Goal: Task Accomplishment & Management: Manage account settings

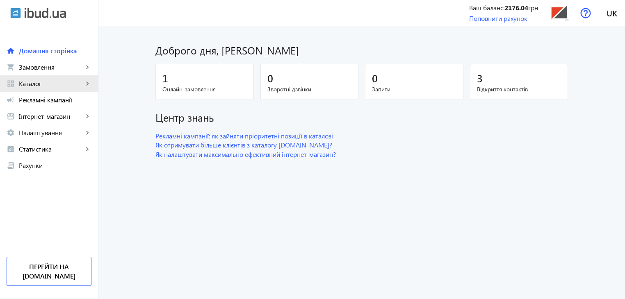
click at [32, 83] on span "Каталог" at bounding box center [51, 84] width 64 height 8
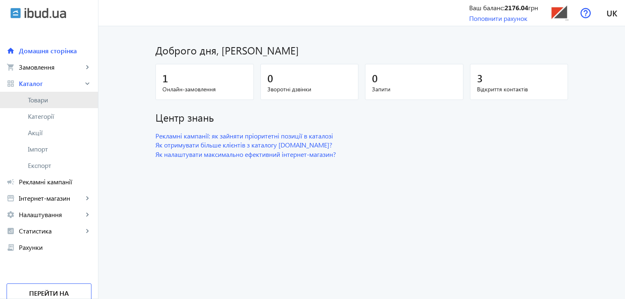
click at [32, 101] on span "Товари" at bounding box center [60, 100] width 64 height 8
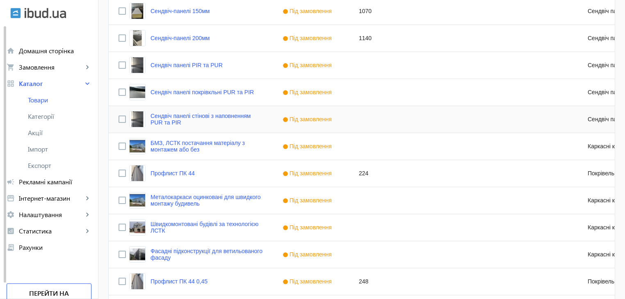
scroll to position [804, 0]
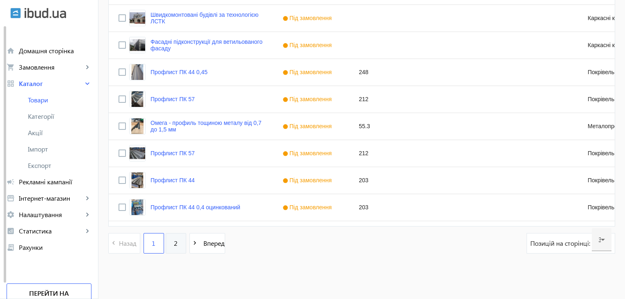
click at [174, 244] on span "2" at bounding box center [176, 243] width 4 height 9
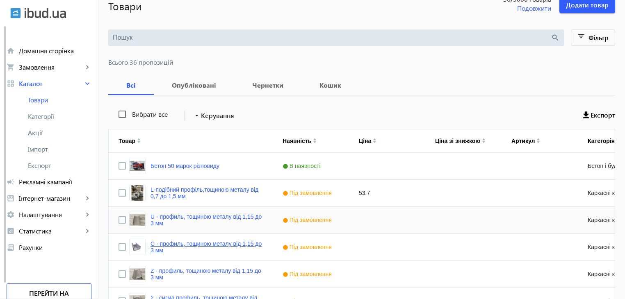
scroll to position [155, 0]
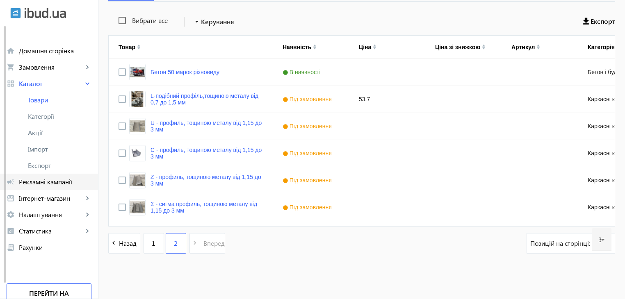
click at [50, 181] on span "Рекламні кампанії" at bounding box center [55, 182] width 73 height 8
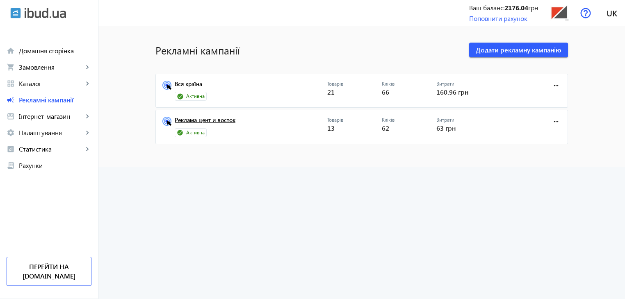
click at [220, 119] on link "Реклама цент и восток" at bounding box center [251, 122] width 153 height 11
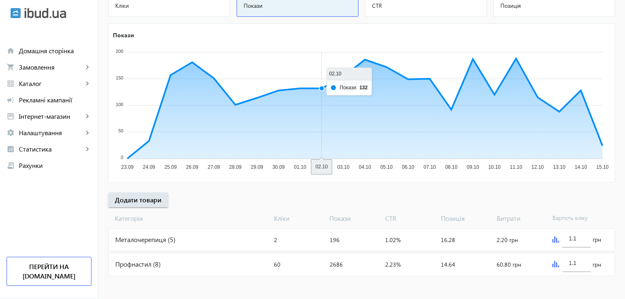
scroll to position [121, 0]
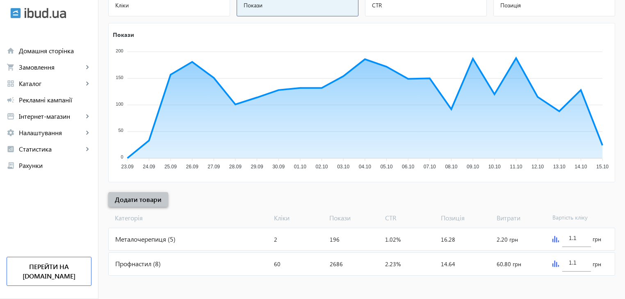
click at [147, 199] on span "Додати товари" at bounding box center [138, 199] width 47 height 9
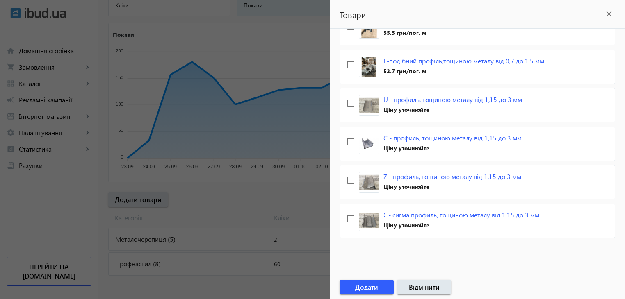
scroll to position [630, 0]
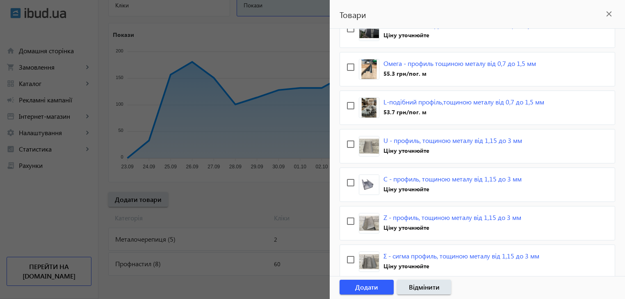
click at [287, 176] on div at bounding box center [312, 149] width 625 height 299
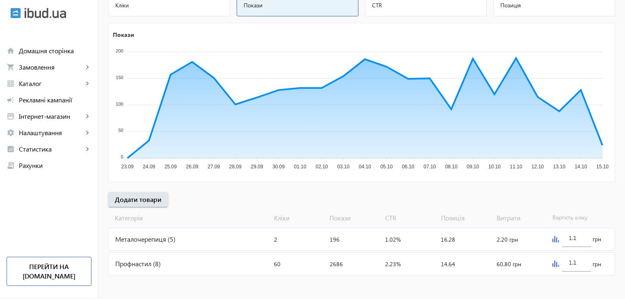
click at [158, 239] on div "Металочерепиця (5)" at bounding box center [190, 239] width 162 height 22
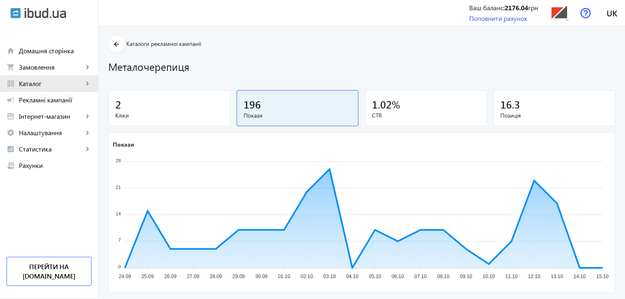
click at [26, 85] on span "Каталог" at bounding box center [51, 84] width 64 height 8
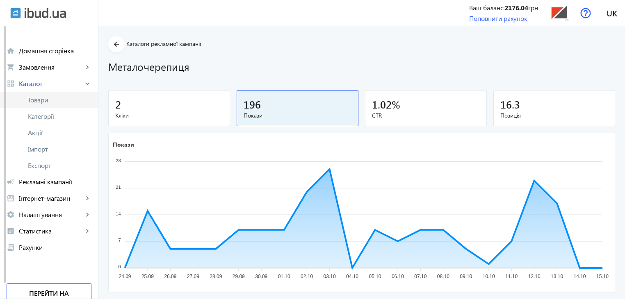
click at [37, 98] on span "Товари" at bounding box center [60, 100] width 64 height 8
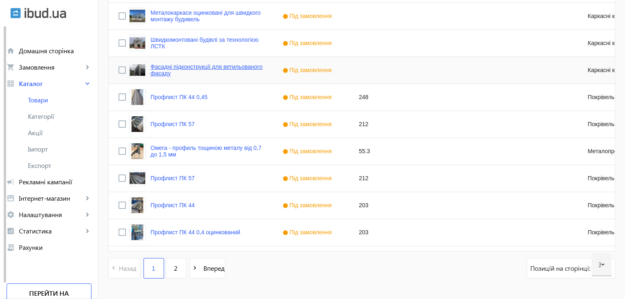
scroll to position [804, 0]
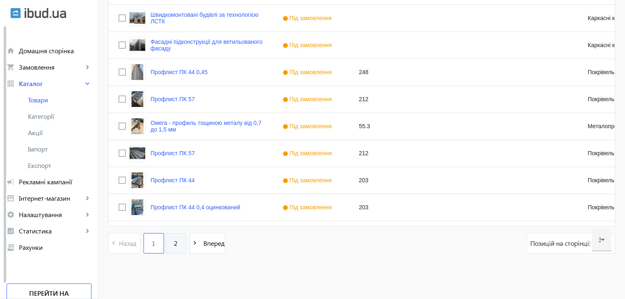
click at [174, 247] on span "2" at bounding box center [176, 243] width 4 height 9
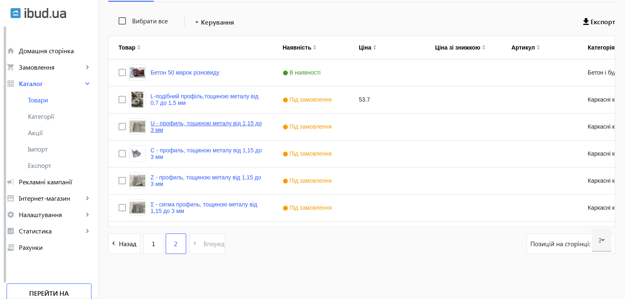
scroll to position [155, 0]
click at [144, 245] on link "1" at bounding box center [154, 243] width 21 height 21
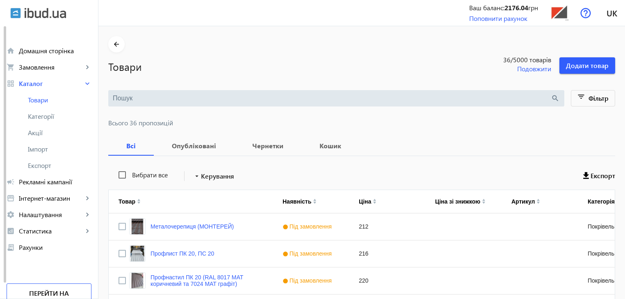
scroll to position [41, 0]
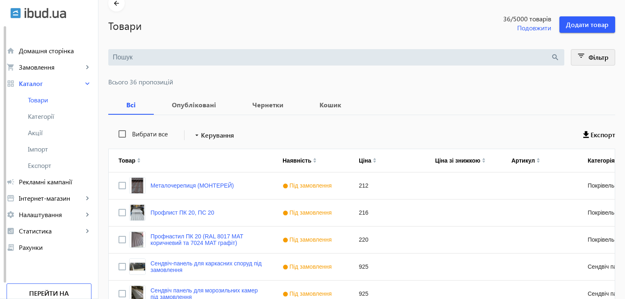
click at [599, 57] on span "Фільтр" at bounding box center [599, 57] width 20 height 9
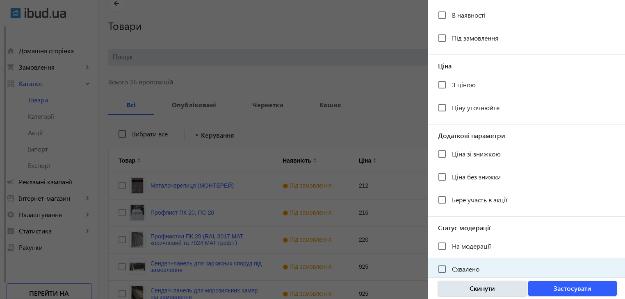
scroll to position [151, 0]
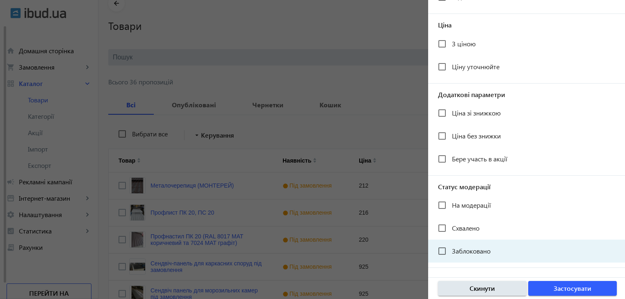
click at [466, 252] on span "Заблоковано" at bounding box center [471, 251] width 39 height 9
click at [450, 252] on input "Заблоковано" at bounding box center [442, 251] width 16 height 16
checkbox input "true"
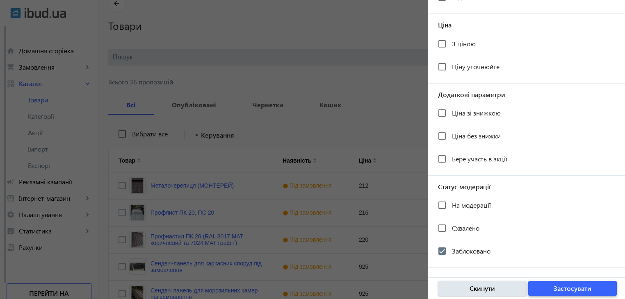
click at [552, 288] on span "button" at bounding box center [572, 289] width 89 height 20
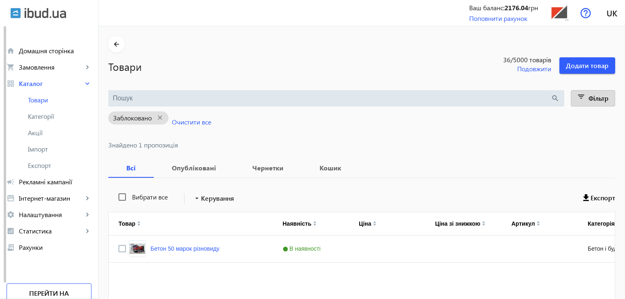
click at [583, 94] on mat-icon "filter_list" at bounding box center [581, 98] width 11 height 11
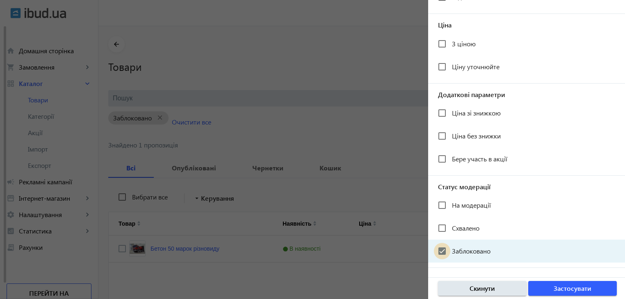
click at [441, 248] on input "Заблоковано" at bounding box center [442, 251] width 16 height 16
checkbox input "false"
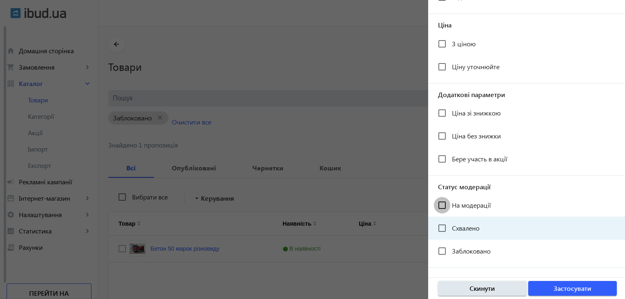
drag, startPoint x: 441, startPoint y: 202, endPoint x: 524, endPoint y: 235, distance: 88.6
click at [441, 203] on input "На модерації" at bounding box center [442, 205] width 16 height 16
checkbox input "true"
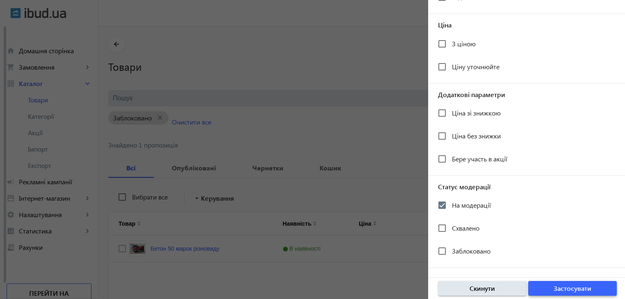
click at [573, 288] on span "Застосувати" at bounding box center [573, 288] width 38 height 9
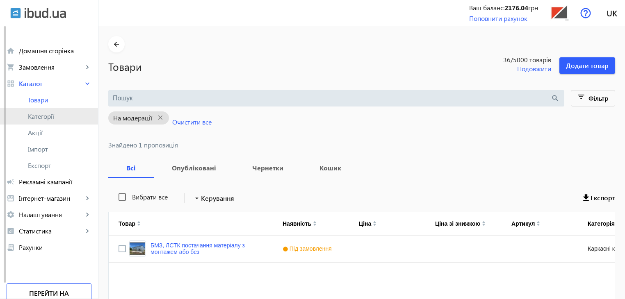
click at [51, 117] on span "Категорії" at bounding box center [60, 116] width 64 height 8
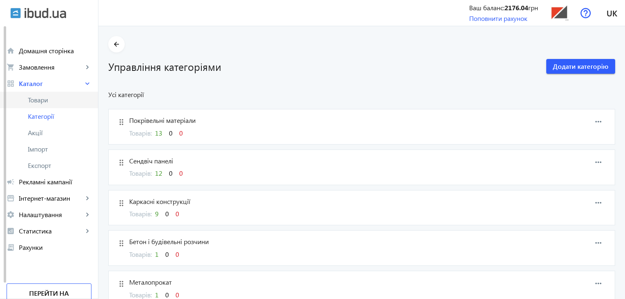
click at [42, 101] on span "Товари" at bounding box center [60, 100] width 64 height 8
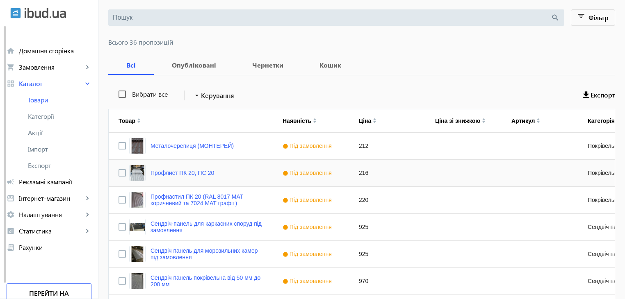
scroll to position [82, 0]
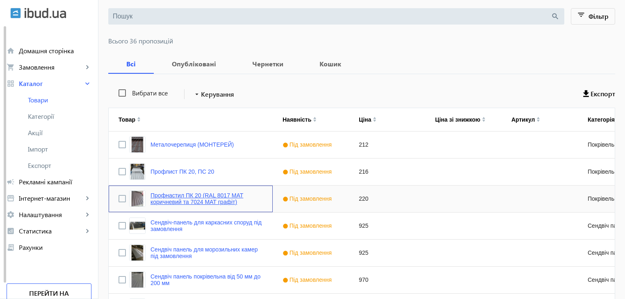
click at [204, 200] on link "Профнастил ПК 20 (RAL 8017 МАТ коричневий та 7024 МАТ графіт)" at bounding box center [207, 198] width 112 height 13
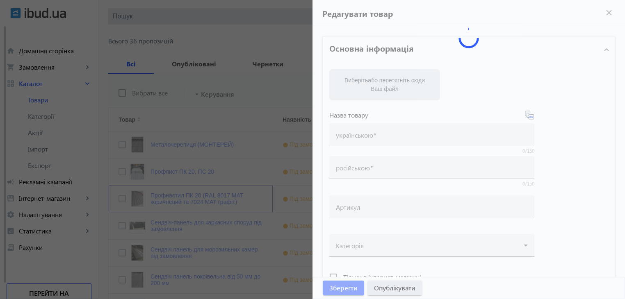
type input "Профнастил ПК 20 (RAL 8017 МАТ коричневий та 7024 МАТ графіт)"
type input "Профнастил ПК 20 (RAL 8017 МАТ коричневый и 7024 МАТ графит)"
type input "220"
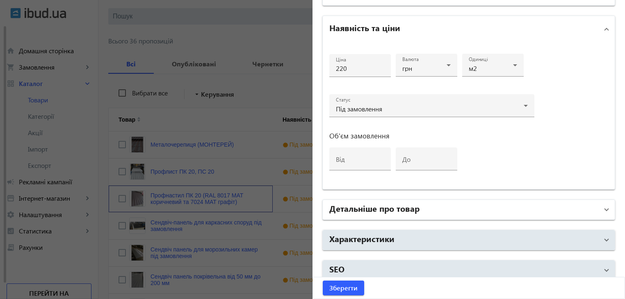
scroll to position [383, 0]
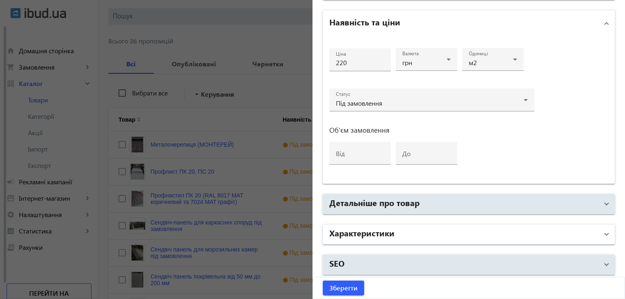
click at [381, 230] on h2 "Характеристики" at bounding box center [361, 232] width 65 height 11
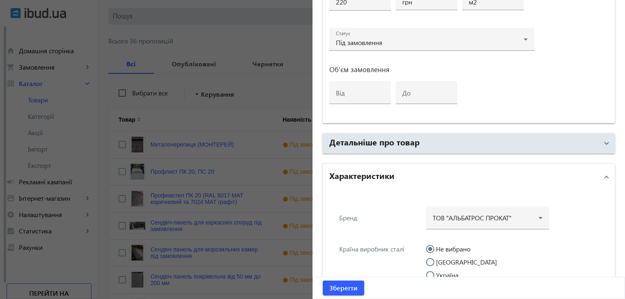
scroll to position [424, 0]
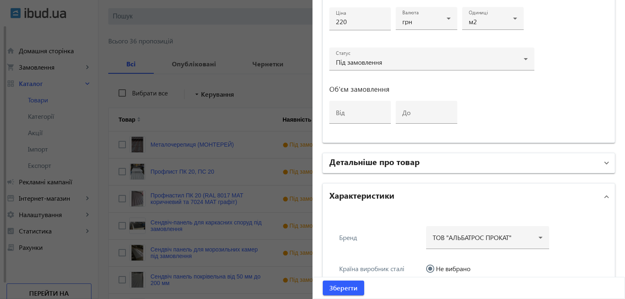
click at [373, 160] on h2 "Детальніше про товар" at bounding box center [374, 161] width 90 height 11
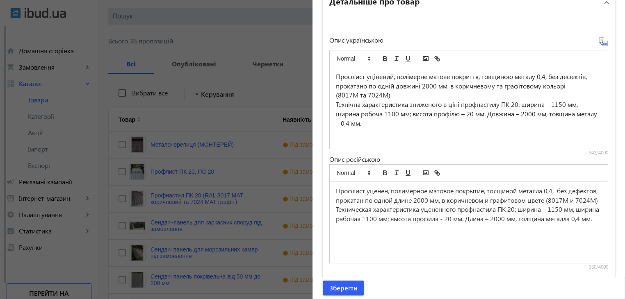
scroll to position [506, 0]
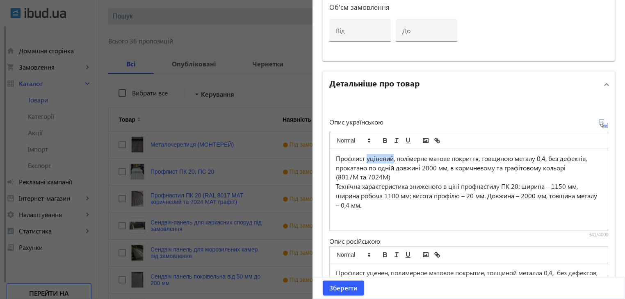
drag, startPoint x: 365, startPoint y: 158, endPoint x: 391, endPoint y: 158, distance: 25.8
click at [391, 158] on p "Профлист уцінений, полімерне матове покриття, товщиною металу 0,4, без дефектів…" at bounding box center [469, 163] width 266 height 18
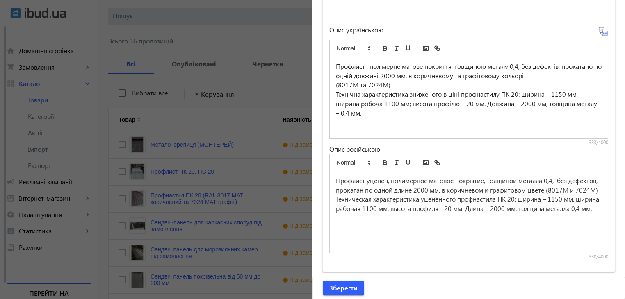
scroll to position [629, 0]
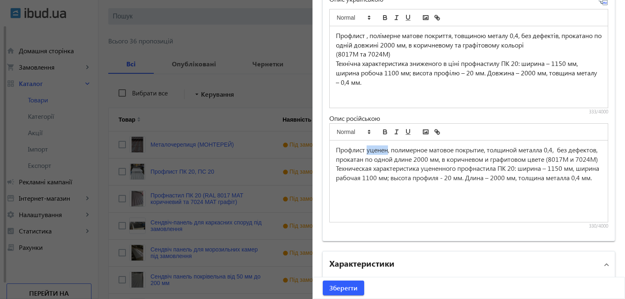
drag, startPoint x: 364, startPoint y: 150, endPoint x: 386, endPoint y: 149, distance: 21.3
click at [386, 149] on span "Профлист уценен, полимерное матовое покрытие, толщиной металла 0,4, без дефекто…" at bounding box center [467, 155] width 263 height 18
drag, startPoint x: 364, startPoint y: 34, endPoint x: 368, endPoint y: 68, distance: 33.5
click at [364, 35] on p "Профлист , полімерне матове покриття, товщиною металу 0,4, без дефектів, прокат…" at bounding box center [469, 40] width 266 height 18
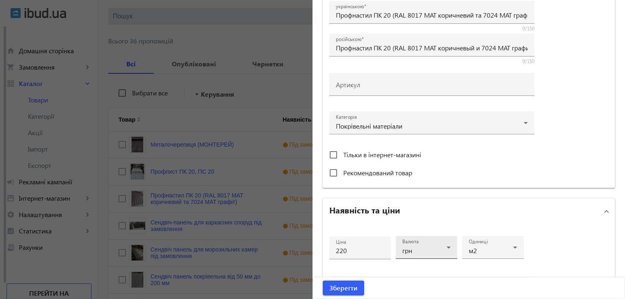
scroll to position [178, 0]
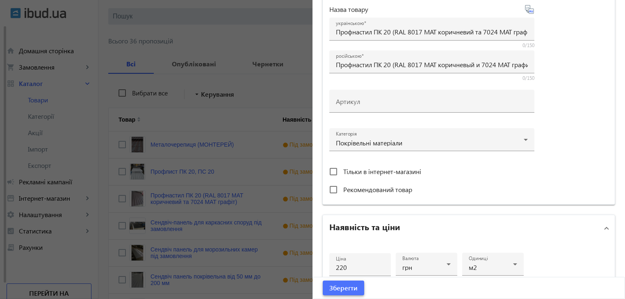
click at [346, 288] on span "Зберегти" at bounding box center [343, 288] width 28 height 9
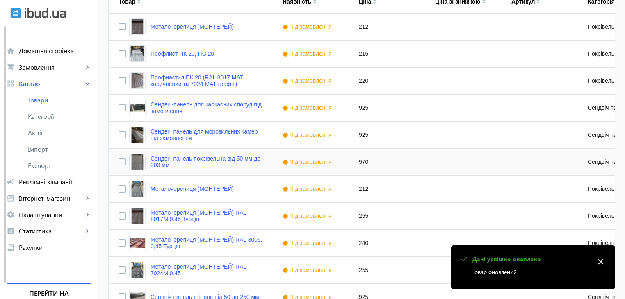
scroll to position [205, 0]
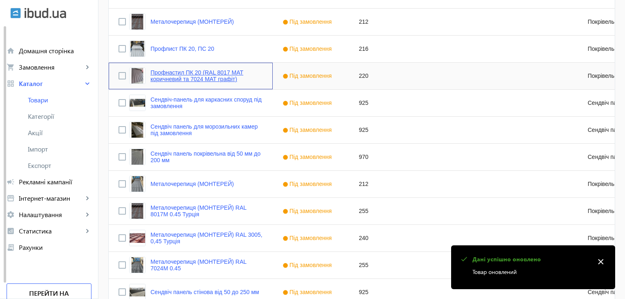
click at [172, 71] on link "Профнастил ПК 20 (RAL 8017 МАТ коричневий та 7024 МАТ графіт)" at bounding box center [207, 75] width 112 height 13
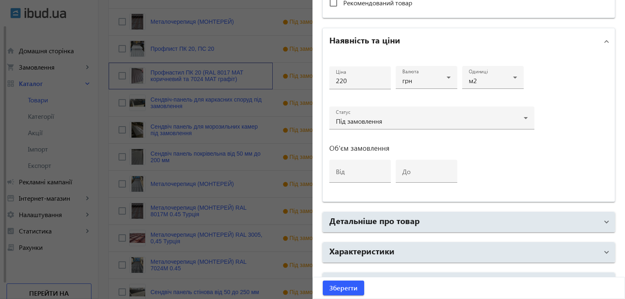
scroll to position [369, 0]
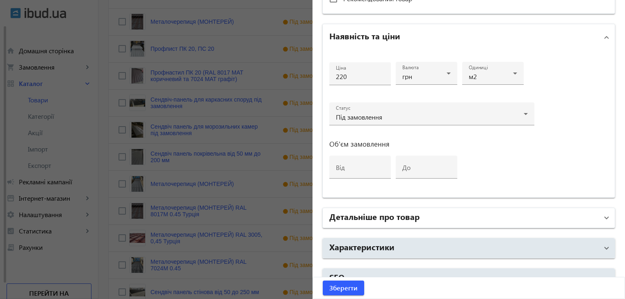
click at [374, 217] on h2 "Детальніше про товар" at bounding box center [374, 216] width 90 height 11
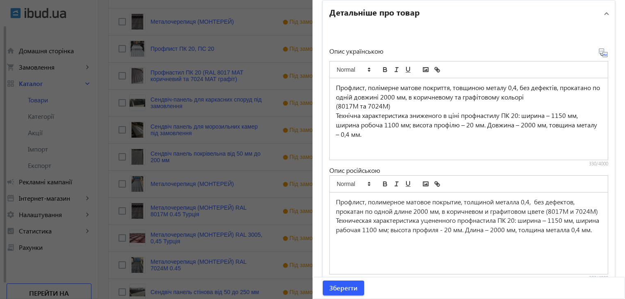
scroll to position [574, 0]
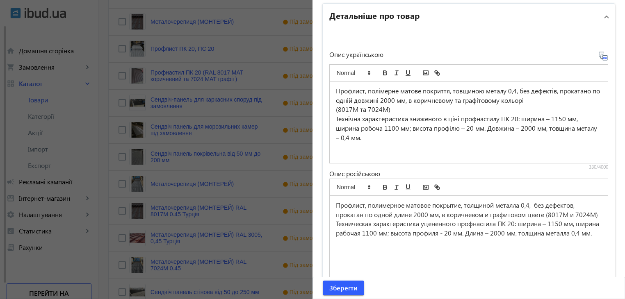
click at [235, 183] on div at bounding box center [312, 149] width 625 height 299
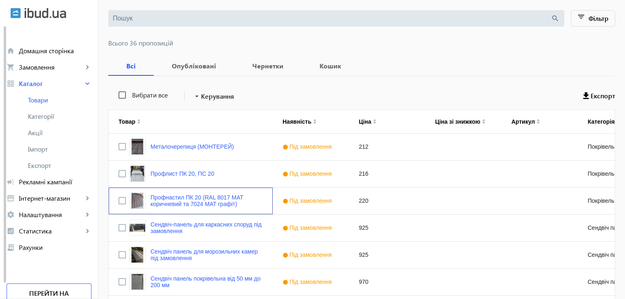
scroll to position [82, 0]
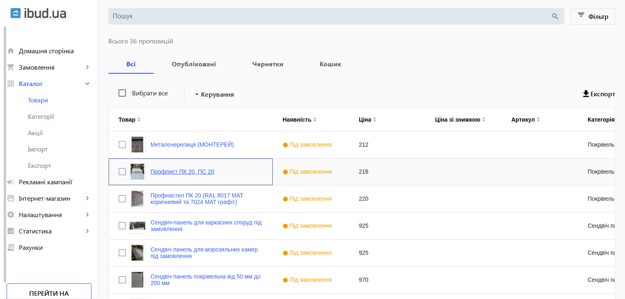
click at [179, 169] on link "Профлист ПК 20, ПС 20" at bounding box center [183, 172] width 64 height 7
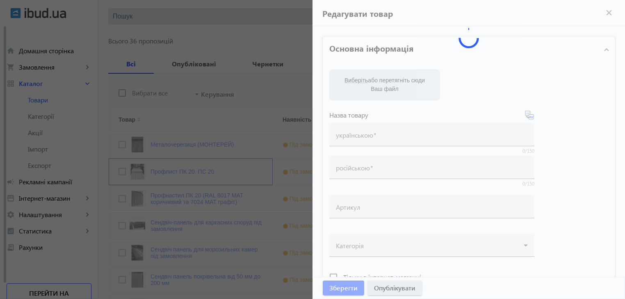
type input "Профлист ПК 20, ПС 20"
type input "216"
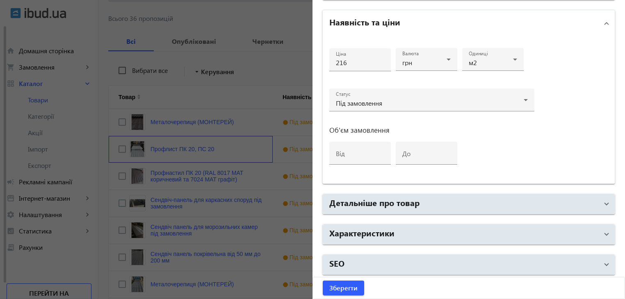
scroll to position [123, 0]
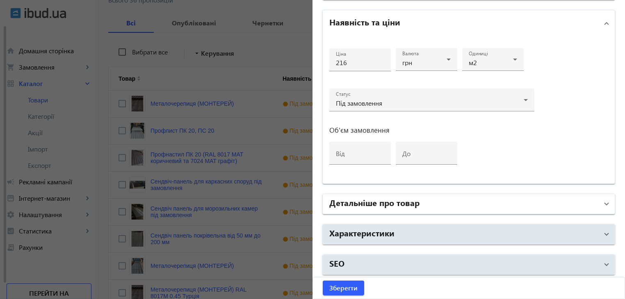
click at [380, 199] on h2 "Детальніше про товар" at bounding box center [374, 202] width 90 height 11
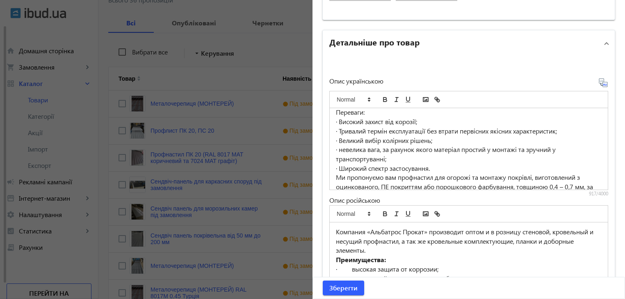
scroll to position [0, 0]
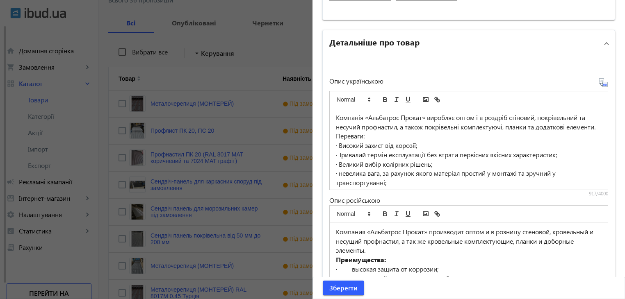
click at [248, 165] on div at bounding box center [312, 149] width 625 height 299
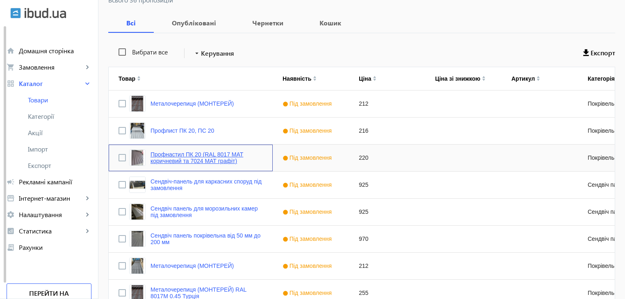
click at [163, 155] on link "Профнастил ПК 20 (RAL 8017 МАТ коричневий та 7024 МАТ графіт)" at bounding box center [207, 157] width 112 height 13
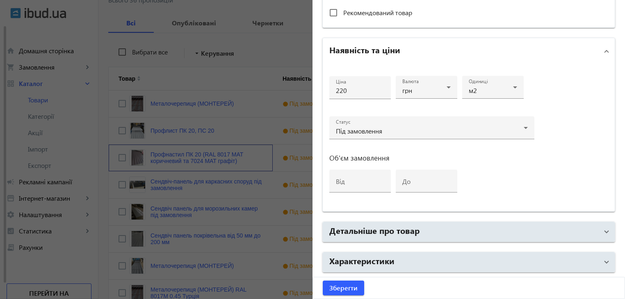
scroll to position [301, 0]
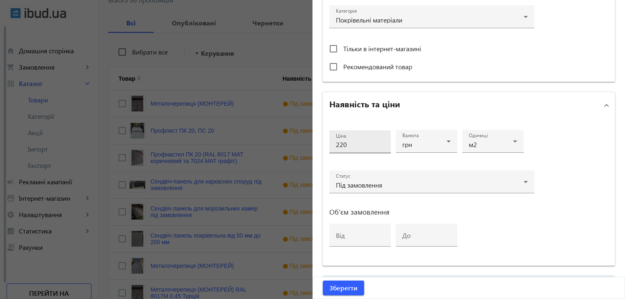
click at [345, 143] on input "220" at bounding box center [360, 144] width 48 height 9
type input "215"
click at [348, 288] on span "Зберегти" at bounding box center [343, 288] width 28 height 9
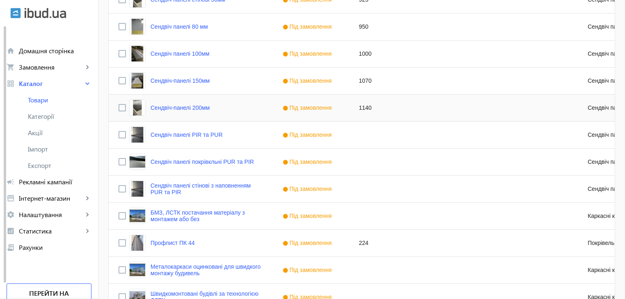
scroll to position [533, 0]
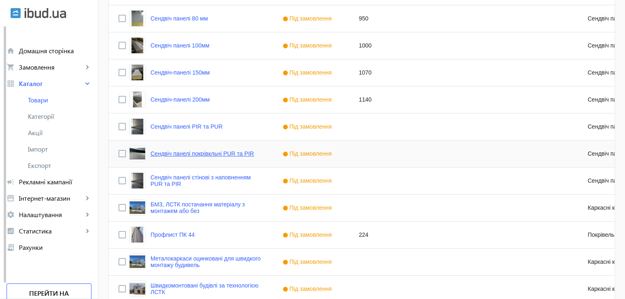
click at [196, 155] on link "Сендвіч панелі покрівкльні PUR та PIR" at bounding box center [202, 154] width 103 height 7
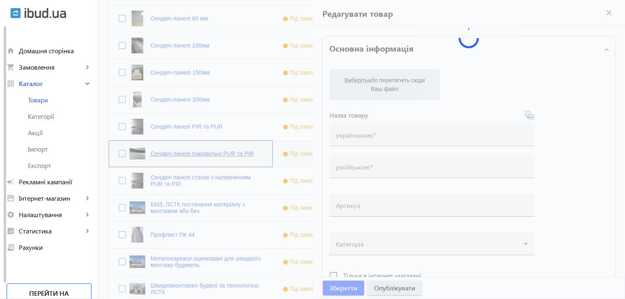
type input "Сендвіч панелі покрівкльні PUR та PIR"
type input "[PERSON_NAME] панели кровельные PUR и PIR"
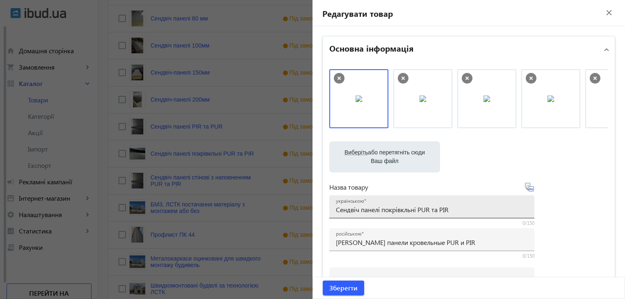
click at [403, 209] on input "Сендвіч панелі покрівкльні PUR та PIR" at bounding box center [432, 210] width 192 height 9
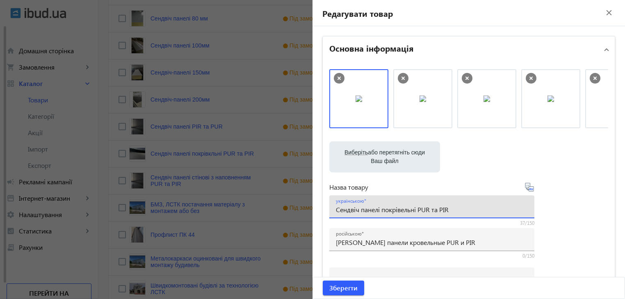
type input "Сендвіч панелі покрівельні PUR та PIR"
click at [528, 188] on icon at bounding box center [530, 188] width 10 height 10
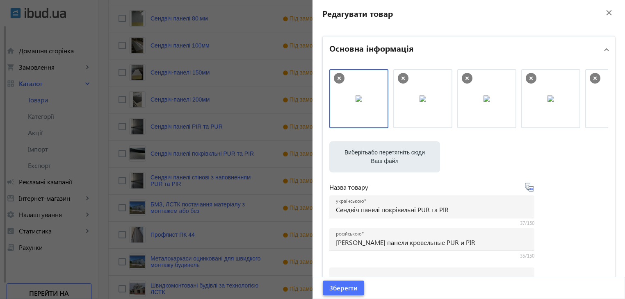
click at [343, 286] on span "Зберегти" at bounding box center [343, 288] width 28 height 9
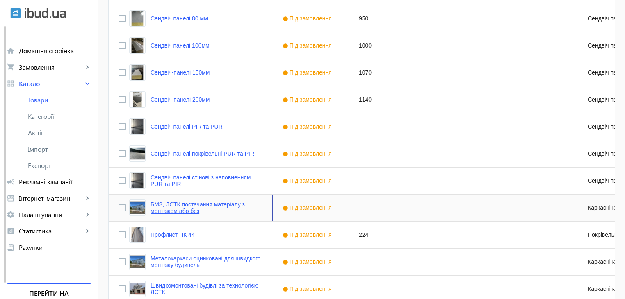
click at [215, 205] on link "БМЗ, ЛСТК постачання матеріалу з монтажем або без" at bounding box center [207, 207] width 112 height 13
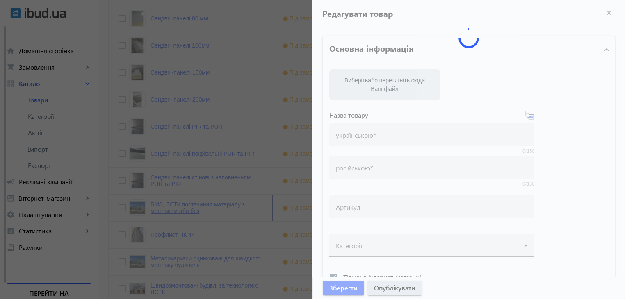
type input "БМЗ, ЛСТК постачання матеріалу з монтажем або без"
type input "БМЗ, ЛСТК снабжение материала с монтажом или без"
checkbox input "true"
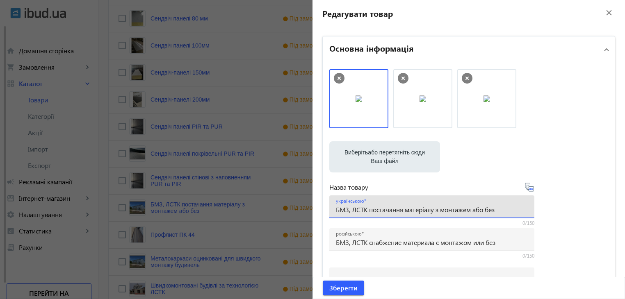
drag, startPoint x: 368, startPoint y: 210, endPoint x: 499, endPoint y: 213, distance: 130.9
click at [499, 213] on input "БМЗ, ЛСТК постачання матеріалу з монтажем або без" at bounding box center [432, 210] width 192 height 9
type input "БМЗ, ЛСТК під замовлення"
click at [528, 187] on icon at bounding box center [530, 188] width 10 height 10
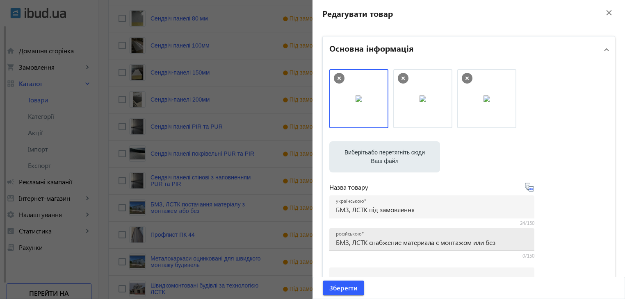
type input "БМЗ, ЛСТК под заказ"
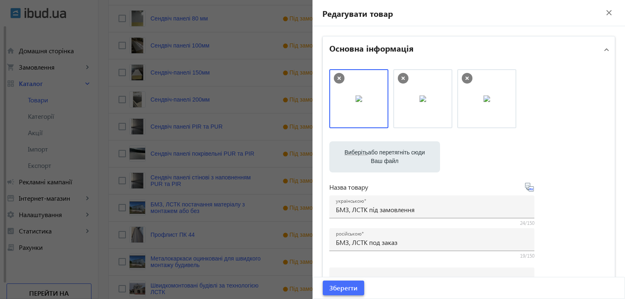
click at [349, 286] on span "Зберегти" at bounding box center [343, 288] width 28 height 9
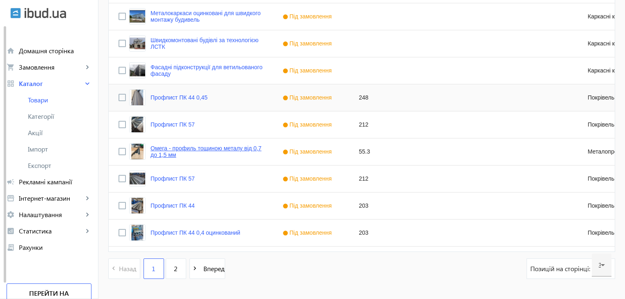
scroll to position [779, 0]
click at [200, 149] on link "Омега - профиль тощиною металу від 0,7 до 1,5 мм" at bounding box center [207, 151] width 112 height 13
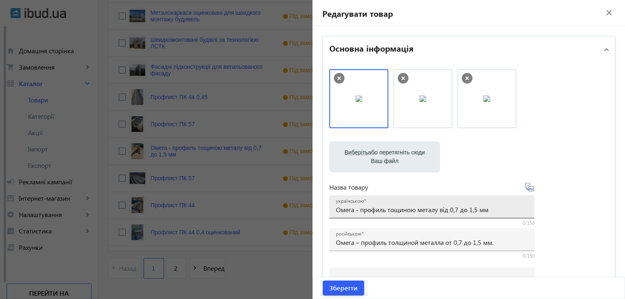
click at [392, 211] on input "Омега - профиль тощиною металу від 0,7 до 1,5 мм" at bounding box center [432, 210] width 192 height 9
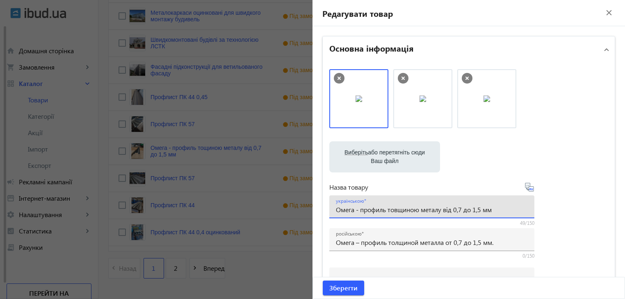
drag, startPoint x: 387, startPoint y: 211, endPoint x: 442, endPoint y: 212, distance: 54.6
click at [442, 212] on input "Омега - профиль товщиною металу від 0,7 до 1,5 мм" at bounding box center [432, 210] width 192 height 9
type input "Омега - профиль від 0,7 до 1,5 мм"
click at [528, 186] on icon at bounding box center [529, 187] width 9 height 9
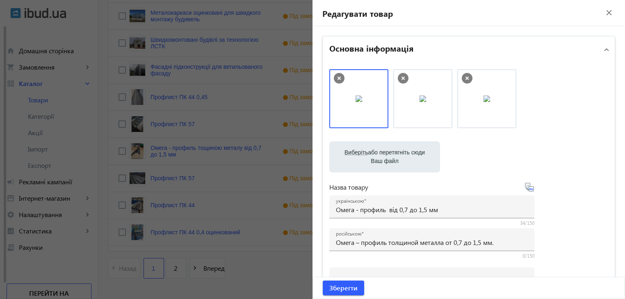
type input "Омега – профиль от 0,7 до 1,5 мм"
click at [345, 291] on span "Зберегти" at bounding box center [343, 288] width 28 height 9
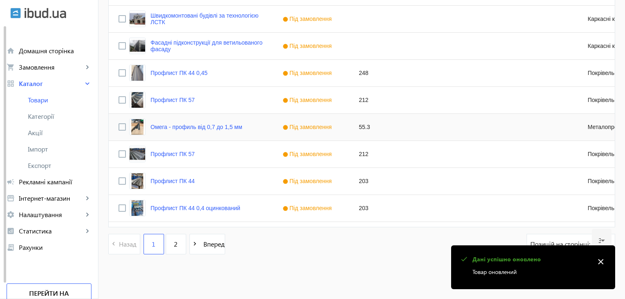
scroll to position [804, 0]
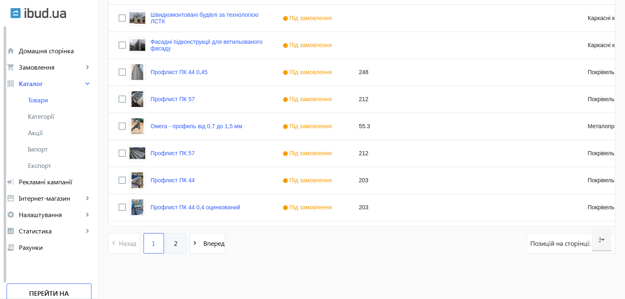
click at [174, 245] on link "2" at bounding box center [176, 243] width 21 height 21
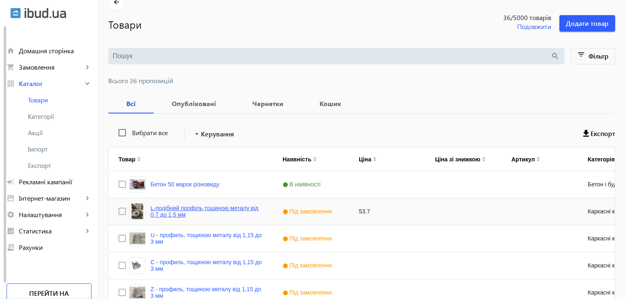
scroll to position [82, 0]
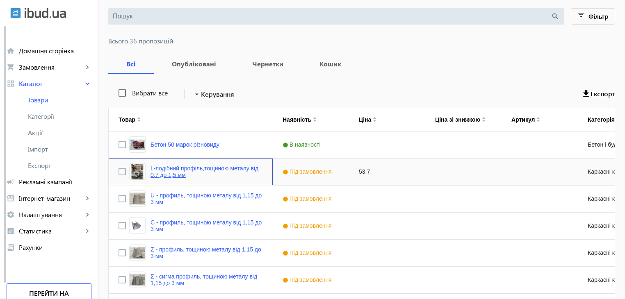
click at [181, 169] on link "L-подібний профіль,тощиною металу від 0,7 до 1,5 мм" at bounding box center [207, 171] width 112 height 13
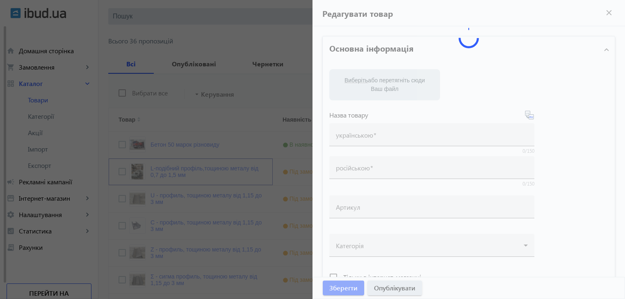
type input "L-подібний профіль,тощиною металу від 0,7 до 1,5 мм"
type input "L-образный профиль, тощиною металу від 0,7 до 1,5 мм"
type input "53.7"
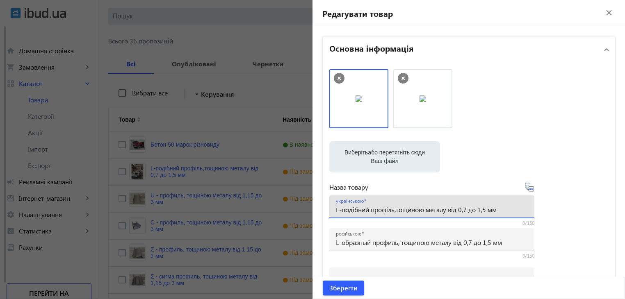
drag, startPoint x: 393, startPoint y: 212, endPoint x: 445, endPoint y: 212, distance: 52.9
click at [445, 212] on input "L-подібний профіль,тощиною металу від 0,7 до 1,5 мм" at bounding box center [432, 210] width 192 height 9
type input "L-подібний профіль від 0,7 до 1,5 мм"
click at [528, 187] on icon at bounding box center [530, 188] width 10 height 10
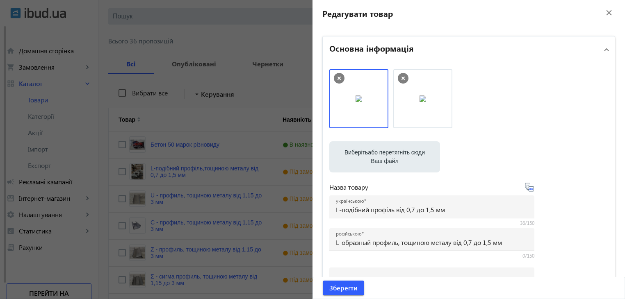
type input "L-образный профиль от 0,7 до 1,5 мм"
click at [350, 289] on span "Зберегти" at bounding box center [343, 288] width 28 height 9
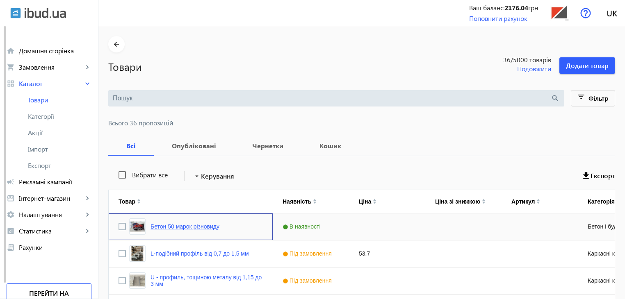
click at [169, 227] on link "Бетон 50 марок різновиду" at bounding box center [185, 227] width 69 height 7
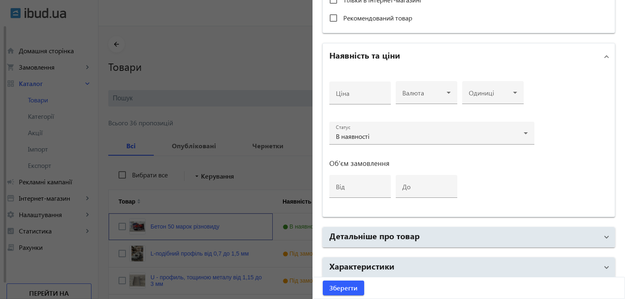
scroll to position [383, 0]
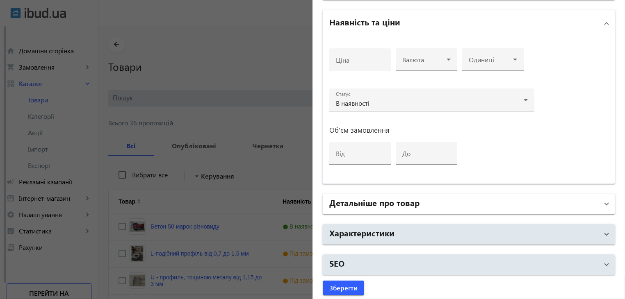
click at [378, 204] on h2 "Детальніше про товар" at bounding box center [374, 202] width 90 height 11
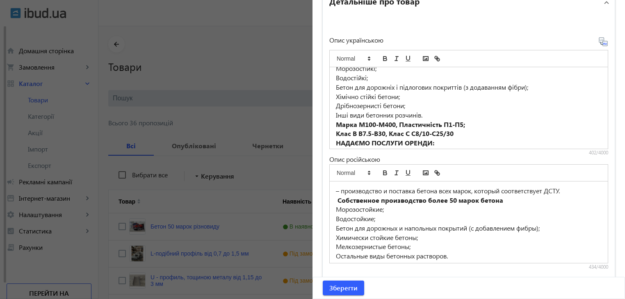
scroll to position [49, 0]
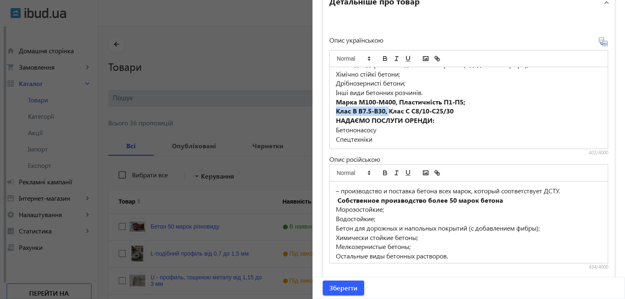
drag, startPoint x: 333, startPoint y: 109, endPoint x: 388, endPoint y: 110, distance: 55.0
click at [388, 110] on strong "Клас В В7.5-В30, Клас С С8/10-С25/30" at bounding box center [395, 111] width 118 height 9
click at [375, 111] on strong "Клас С С8/10-С25/30" at bounding box center [368, 111] width 65 height 9
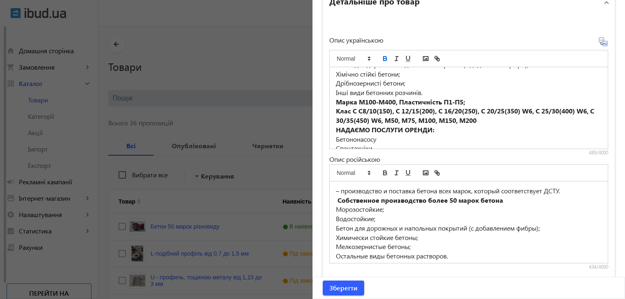
click at [601, 41] on icon at bounding box center [603, 42] width 10 height 10
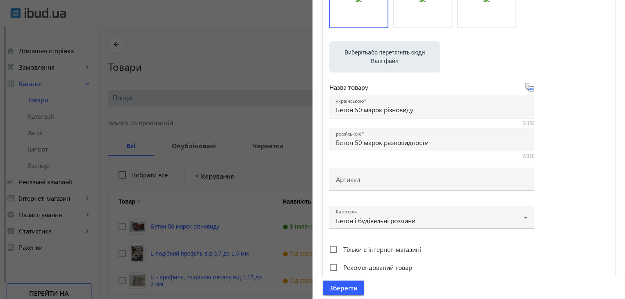
scroll to position [96, 0]
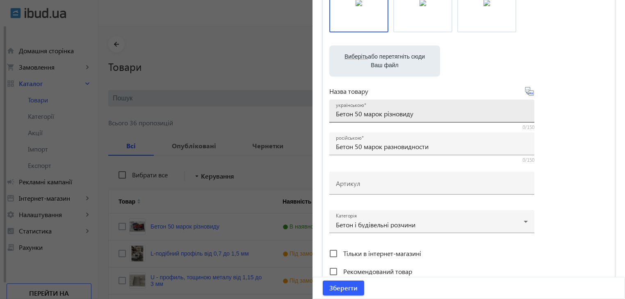
click at [419, 114] on input "Бетон 50 марок різновиду" at bounding box center [432, 114] width 192 height 9
drag, startPoint x: 463, startPoint y: 113, endPoint x: 397, endPoint y: 120, distance: 66.0
click at [397, 120] on div "українською Бетон 50 мароки 200, 250, 350, 400, 450" at bounding box center [432, 111] width 192 height 23
type input "Бетон 50 мароки 200"
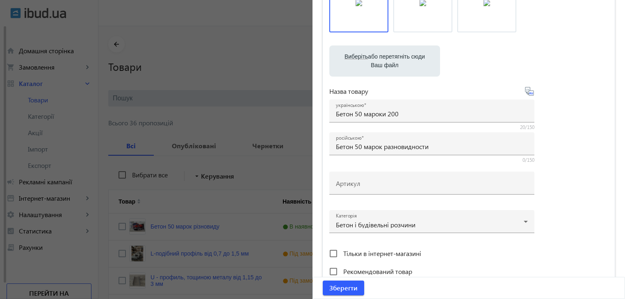
click at [528, 91] on icon at bounding box center [530, 92] width 10 height 10
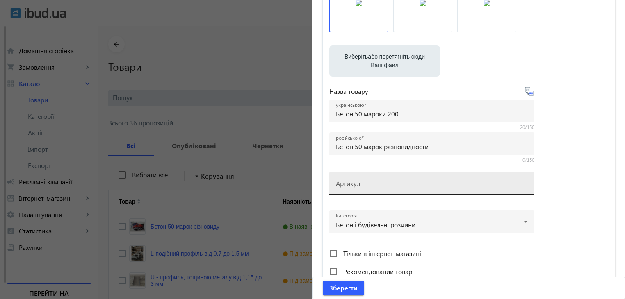
type input "Бетон 50 марок 200"
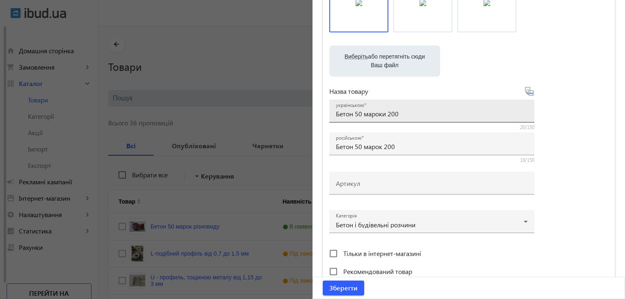
click at [402, 116] on input "Бетон 50 мароки 200" at bounding box center [432, 114] width 192 height 9
type input "Бетон 50 мароки 150, 200, 250, 350, 400, 450"
click at [528, 93] on icon at bounding box center [530, 92] width 10 height 10
type input "Бетон 50 марок 150, 200, 250, 350, 400, 450"
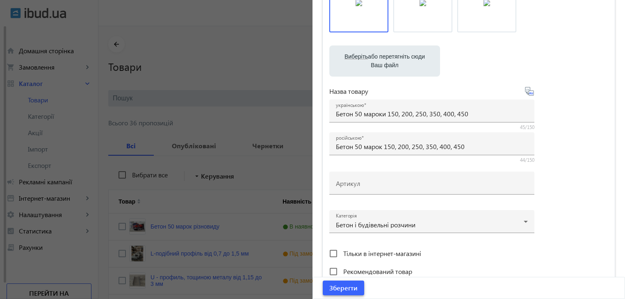
click at [344, 289] on span "Зберегти" at bounding box center [343, 288] width 28 height 9
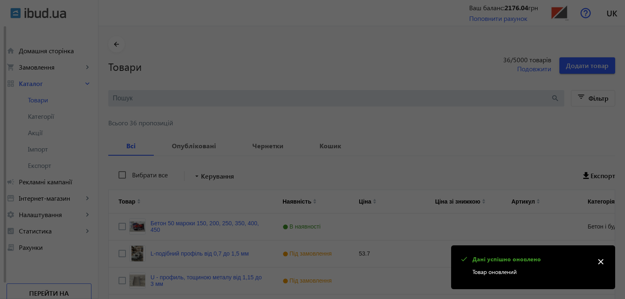
scroll to position [0, 0]
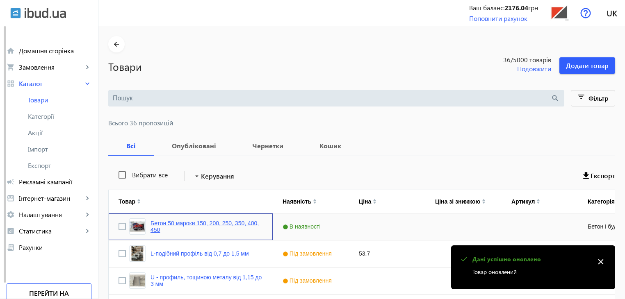
click at [209, 223] on link "Бетон 50 мароки 150, 200, 250, 350, 400, 450" at bounding box center [207, 226] width 112 height 13
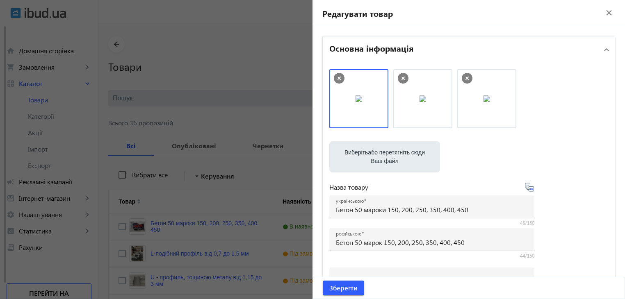
click at [197, 205] on div at bounding box center [312, 149] width 625 height 299
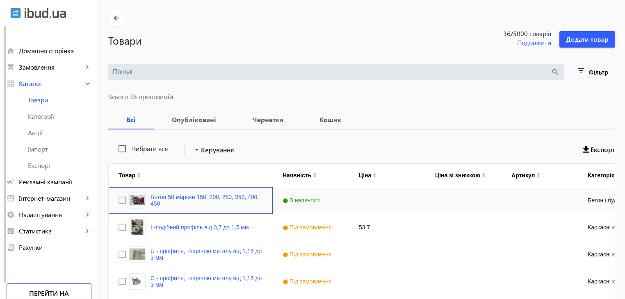
scroll to position [41, 0]
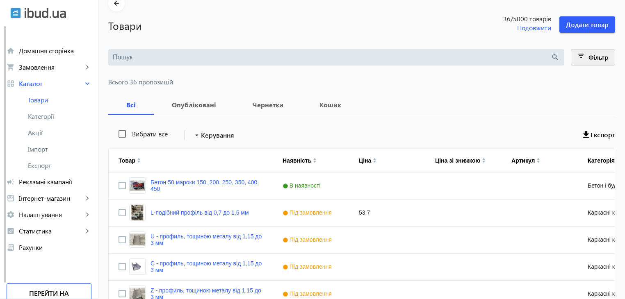
click at [587, 56] on span at bounding box center [593, 58] width 44 height 20
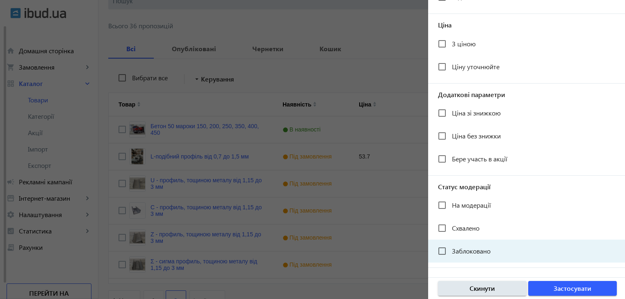
scroll to position [155, 0]
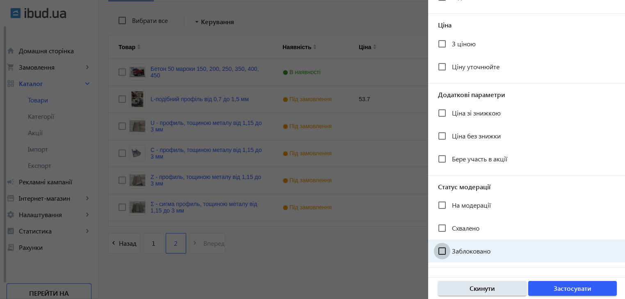
click at [448, 252] on input "Заблоковано" at bounding box center [442, 251] width 16 height 16
checkbox input "true"
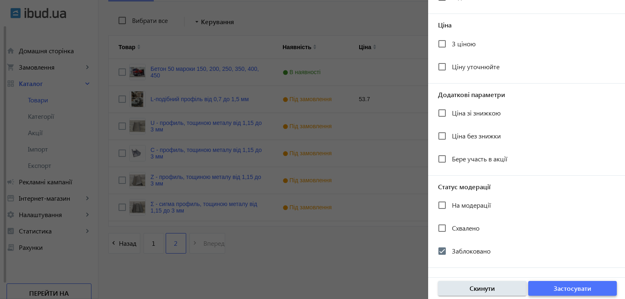
click at [555, 289] on span "Застосувати" at bounding box center [573, 288] width 38 height 9
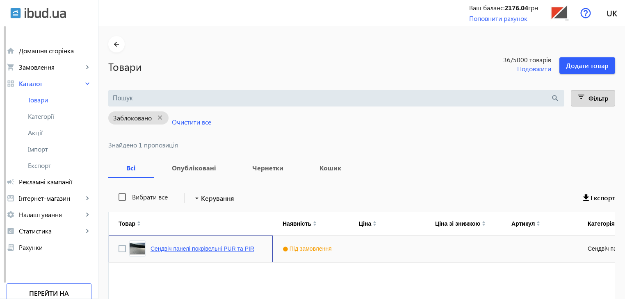
click at [201, 247] on link "Сендвіч панелі покрівельні PUR та PIR" at bounding box center [203, 249] width 104 height 7
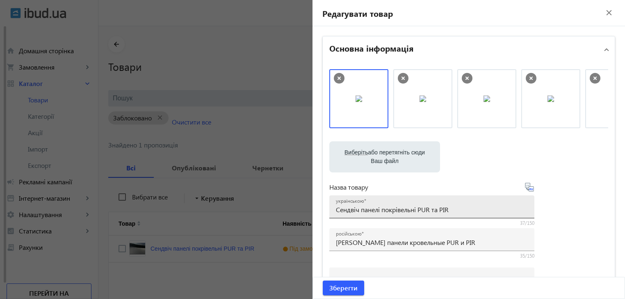
click at [453, 211] on input "Сендвіч панелі покрівельні PUR та PIR" at bounding box center [432, 210] width 192 height 9
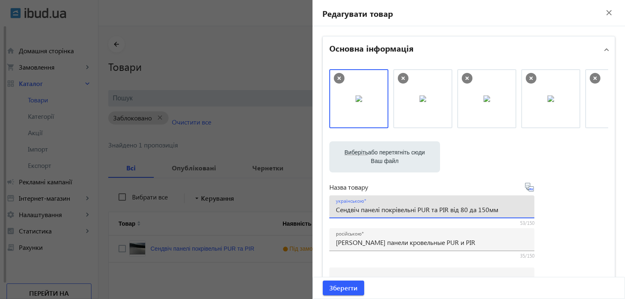
type input "Сендвіч панелі покрівельні PUR та PIR від 80 да 150мм"
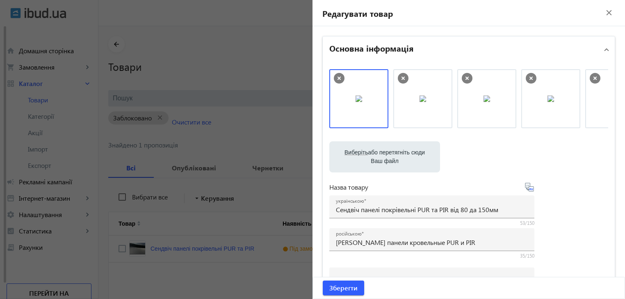
click at [529, 187] on icon at bounding box center [529, 187] width 9 height 9
type input "[PERSON_NAME] панели кровельные PUR и PIR от 80 до 150мм."
click at [345, 284] on span "Зберегти" at bounding box center [343, 288] width 28 height 9
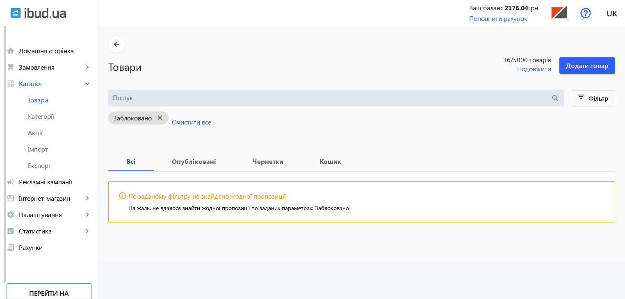
click at [158, 116] on mat-icon "close" at bounding box center [160, 118] width 17 height 10
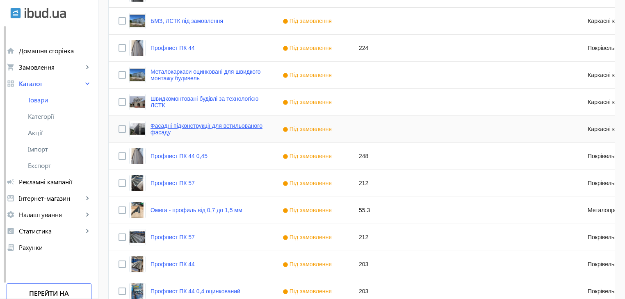
scroll to position [804, 0]
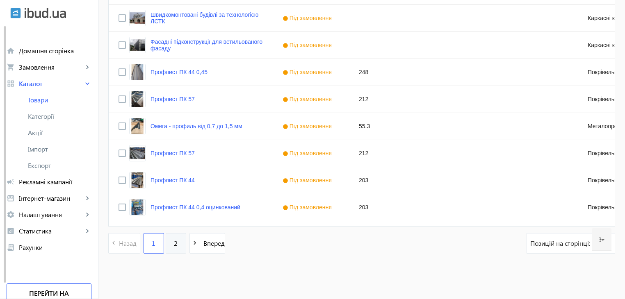
click at [174, 245] on span "2" at bounding box center [176, 243] width 4 height 9
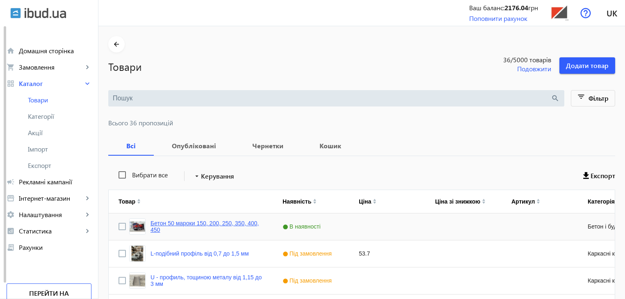
scroll to position [82, 0]
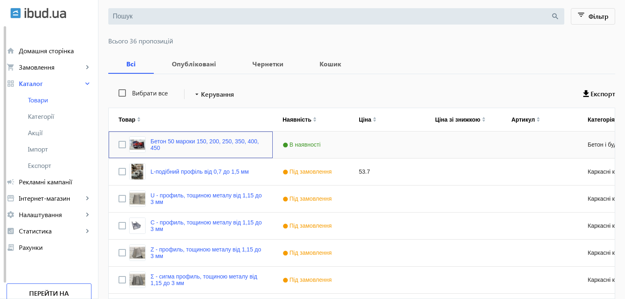
click at [131, 143] on img "Press SPACE to select this row." at bounding box center [137, 145] width 16 height 16
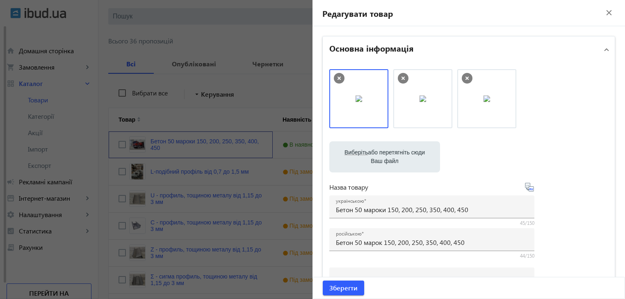
click at [358, 97] on img at bounding box center [359, 99] width 7 height 7
click at [359, 102] on img at bounding box center [359, 99] width 7 height 7
click at [361, 102] on img at bounding box center [359, 99] width 7 height 7
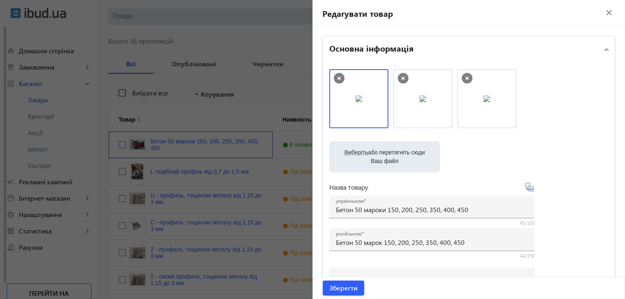
click at [361, 102] on img at bounding box center [359, 99] width 7 height 7
click at [176, 120] on div at bounding box center [312, 149] width 625 height 299
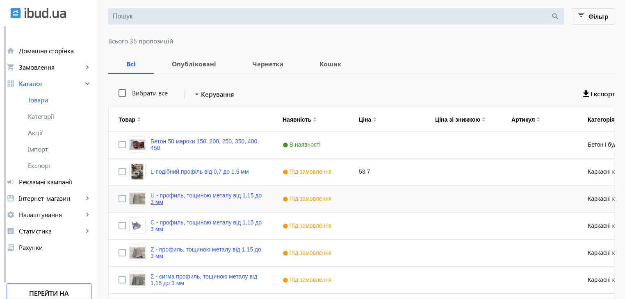
click at [192, 195] on link "U - профиль, тощиною металу від 1,15 до 3 мм" at bounding box center [207, 198] width 112 height 13
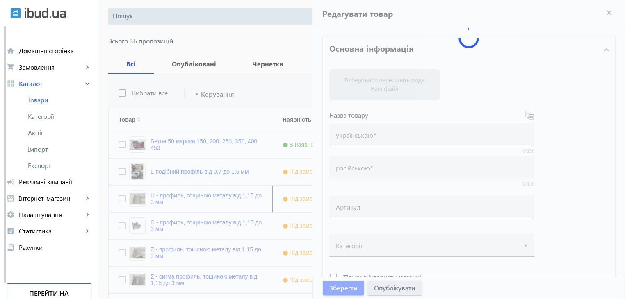
type input "U - профиль, тощиною металу від 1,15 до 3 мм"
type input "U – профиль, толщиной металла от 1,15 до 3 мм"
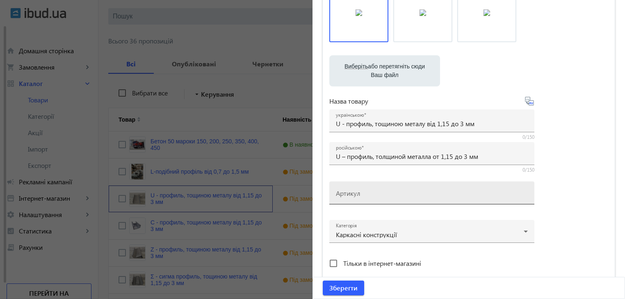
scroll to position [72, 0]
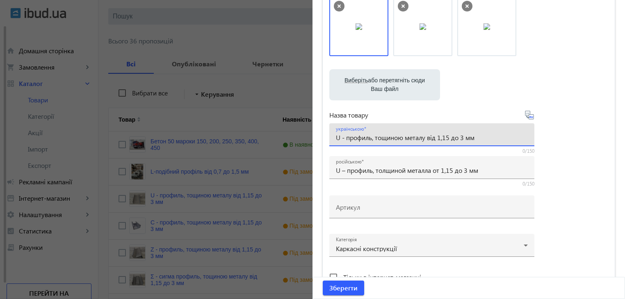
drag, startPoint x: 372, startPoint y: 138, endPoint x: 427, endPoint y: 138, distance: 55.0
click at [427, 138] on input "U - профиль, тощиною металу від 1,15 до 3 мм" at bounding box center [432, 137] width 192 height 9
type input "U - профиль від 1,15 до 3 мм"
click at [529, 116] on icon at bounding box center [530, 115] width 10 height 10
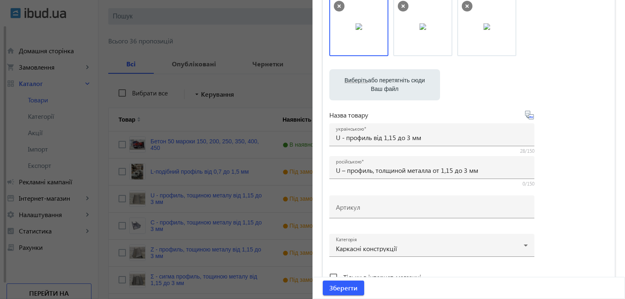
type input "U – профиль от 1,15 до 3 мм"
click at [346, 288] on span "Зберегти" at bounding box center [343, 288] width 28 height 9
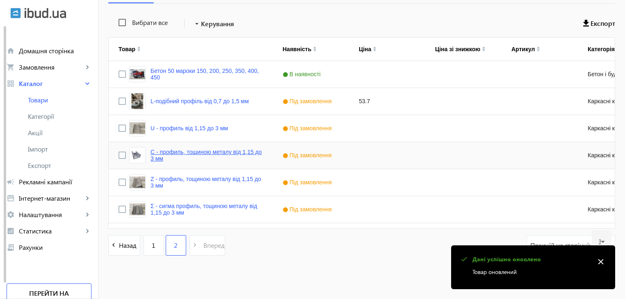
scroll to position [155, 0]
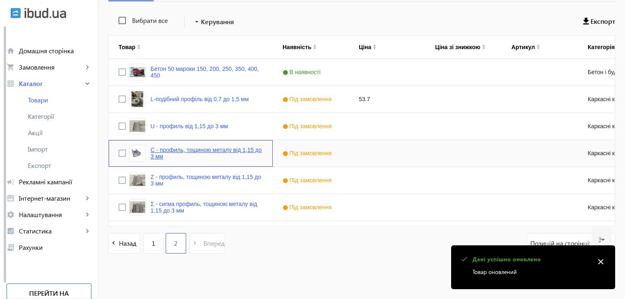
click at [188, 151] on link "C - профиль, тощиною металу від 1,15 до 3 мм" at bounding box center [207, 153] width 112 height 13
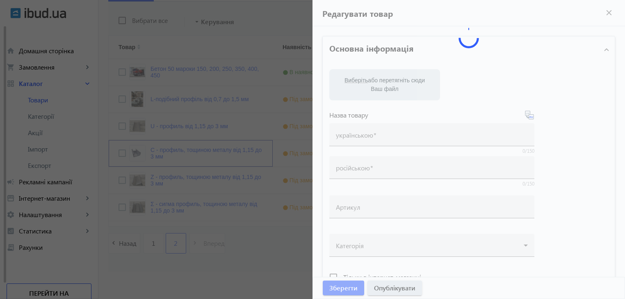
type input "C - профиль, тощиною металу від 1,15 до 3 мм"
type input "C – профиль, толщиной металла от 1,15 до 3 мм"
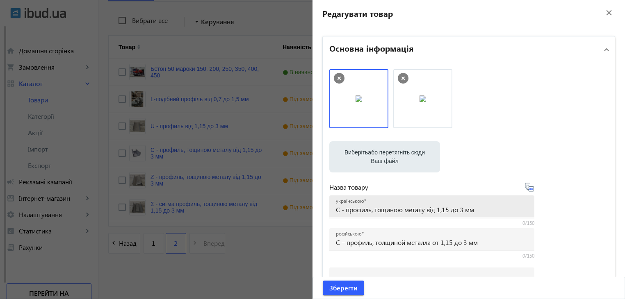
click at [374, 210] on input "C - профиль, тощиною металу від 1,15 до 3 мм" at bounding box center [432, 210] width 192 height 9
drag, startPoint x: 374, startPoint y: 210, endPoint x: 423, endPoint y: 213, distance: 49.7
click at [423, 213] on input "C - профиль тощиною металу від 1,15 до 3 мм" at bounding box center [432, 210] width 192 height 9
type input "C - профиль від 1,15 до 3 мм"
click at [530, 187] on icon at bounding box center [530, 188] width 10 height 10
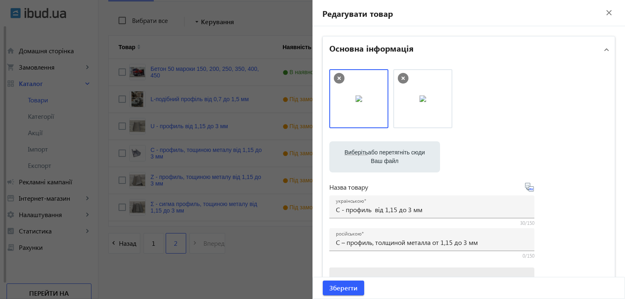
type input "C – профиль от 1,15 до 3 мм"
click at [347, 291] on span "Зберегти" at bounding box center [343, 288] width 28 height 9
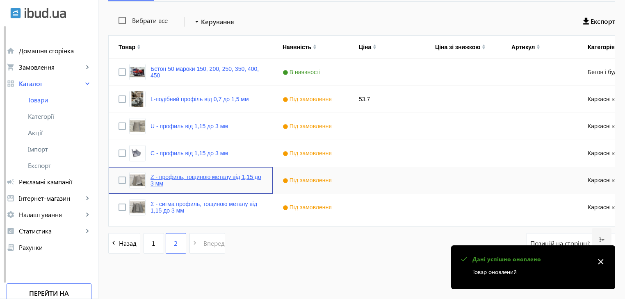
drag, startPoint x: 185, startPoint y: 178, endPoint x: 251, endPoint y: 186, distance: 66.1
click at [185, 178] on link "Z - профиль, тощиною металу від 1,15 до 3 мм" at bounding box center [207, 180] width 112 height 13
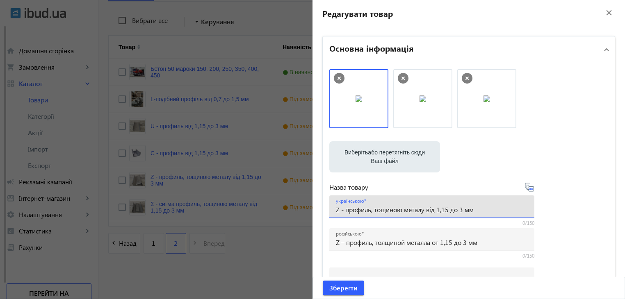
drag, startPoint x: 370, startPoint y: 212, endPoint x: 435, endPoint y: 211, distance: 64.8
click at [435, 211] on input "Z - профиль, тощиною металу від 1,15 до 3 мм" at bounding box center [432, 210] width 192 height 9
click at [381, 209] on input "Z - профиль, тощиною металу від 1,15 до 3 мм" at bounding box center [432, 210] width 192 height 9
drag, startPoint x: 370, startPoint y: 211, endPoint x: 423, endPoint y: 211, distance: 53.7
click at [423, 211] on input "Z - профиль, тощиною металу від 1,15 до 3 мм" at bounding box center [432, 210] width 192 height 9
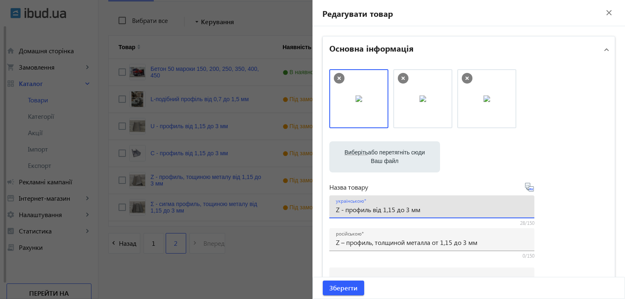
type input "Z - профиль від 1,15 до 3 мм"
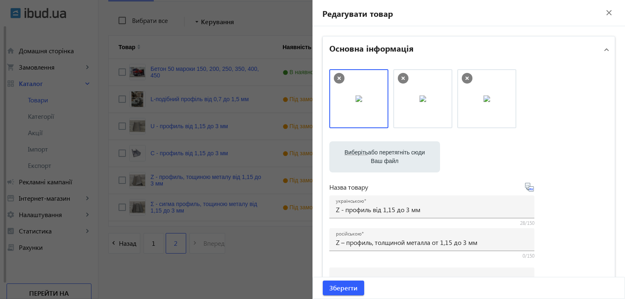
click at [526, 187] on icon at bounding box center [530, 188] width 10 height 10
type input "Z – профиль от 1,15 до 3 мм"
click at [348, 290] on span "Зберегти" at bounding box center [343, 288] width 28 height 9
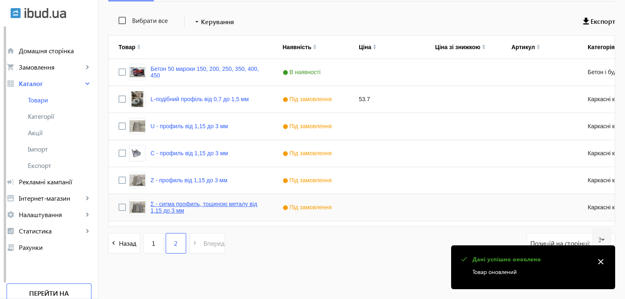
click at [185, 203] on link "Σ - сигма профиль, тощиною металу від 1,15 до 3 мм" at bounding box center [207, 207] width 112 height 13
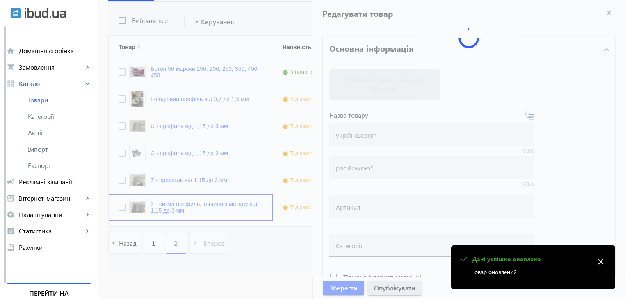
type input "Σ - сигма профиль, тощиною металу від 1,15 до 3 мм"
type input "Σ – сигма профиль, толщиной металла от 1,15 до 3 мм"
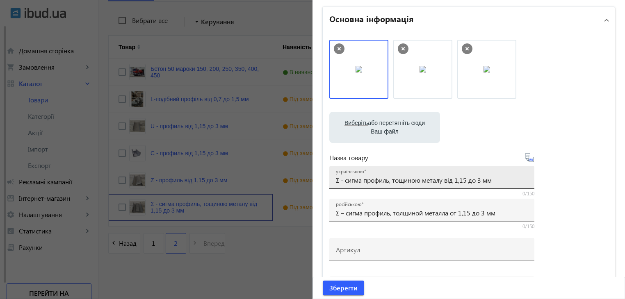
scroll to position [41, 0]
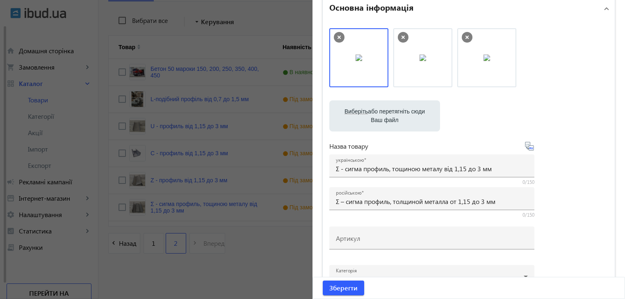
click at [529, 148] on icon at bounding box center [530, 147] width 10 height 10
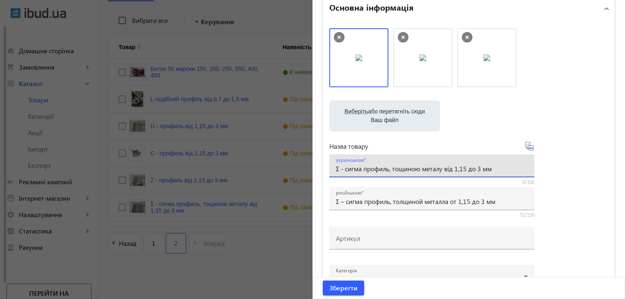
drag, startPoint x: 389, startPoint y: 170, endPoint x: 443, endPoint y: 170, distance: 53.7
click at [443, 170] on input "Σ - сигма профиль, тощиною металу від 1,15 до 3 мм" at bounding box center [432, 168] width 192 height 9
type input "Σ - сигма профиль від 1,15 до 3 мм"
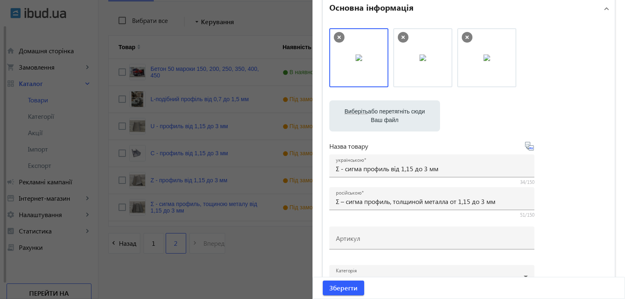
click at [529, 146] on icon at bounding box center [530, 147] width 10 height 10
type input "Σ – сигма профиль от 1,15 до 3 мм"
click at [352, 284] on span "Зберегти" at bounding box center [343, 288] width 28 height 9
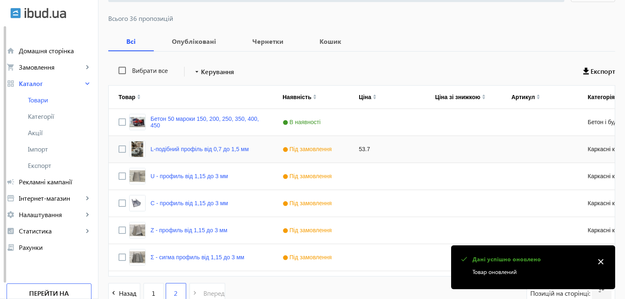
scroll to position [123, 0]
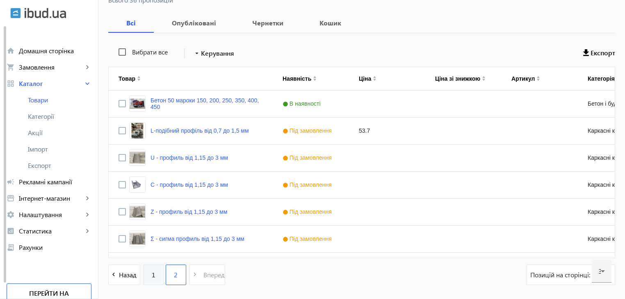
click at [152, 272] on span "1" at bounding box center [154, 275] width 4 height 9
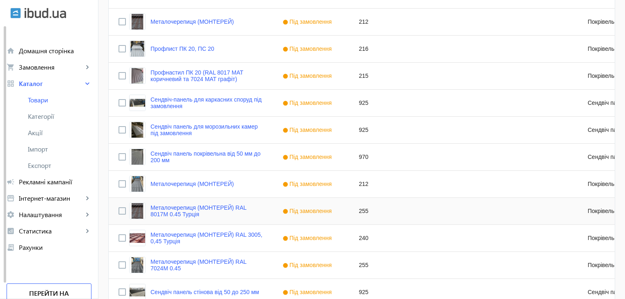
scroll to position [41, 0]
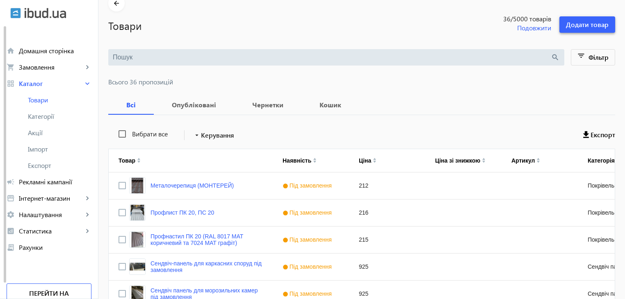
click at [575, 20] on span "Додати товар" at bounding box center [587, 24] width 43 height 9
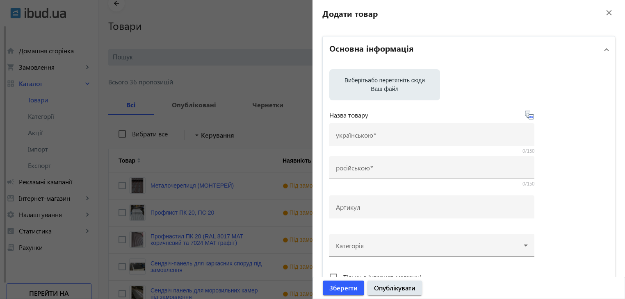
click at [379, 84] on label "Виберіть або перетягніть сюди Ваш файл" at bounding box center [385, 84] width 98 height 23
click at [379, 84] on input "Виберіть або перетягніть сюди Ваш файл" at bounding box center [385, 86] width 98 height 10
type input "C:\fakepath\1758629220554.jpg"
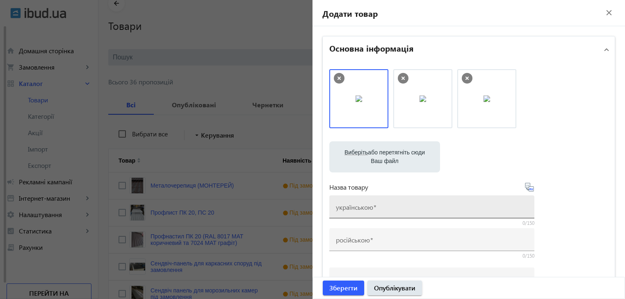
click at [373, 208] on span at bounding box center [374, 207] width 3 height 9
click at [371, 208] on input "українською" at bounding box center [432, 210] width 192 height 9
type input "н"
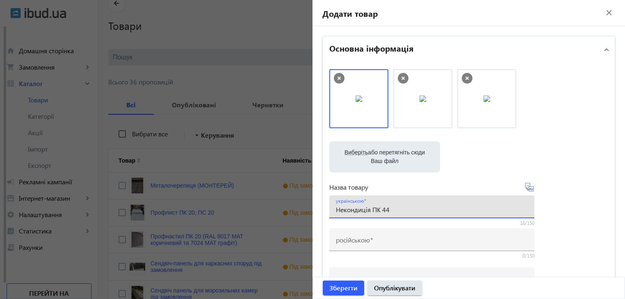
click at [398, 214] on input "Некондиція ПК 44" at bounding box center [432, 210] width 192 height 9
type input "Некондиція ПК 44 довжина 3000мм"
click at [532, 189] on icon at bounding box center [533, 189] width 2 height 2
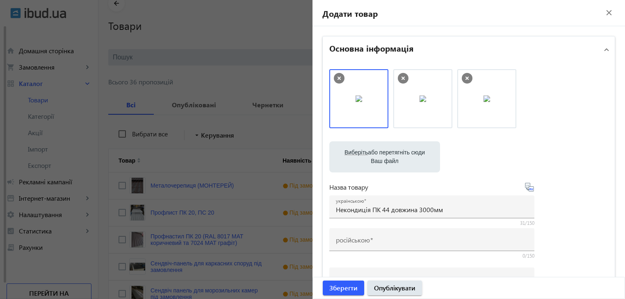
type input "Некондиция ПК 44 длина 3000мм"
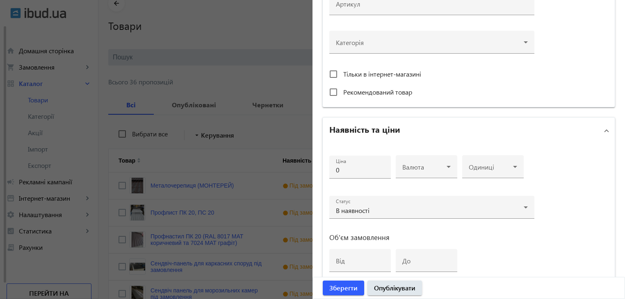
scroll to position [246, 0]
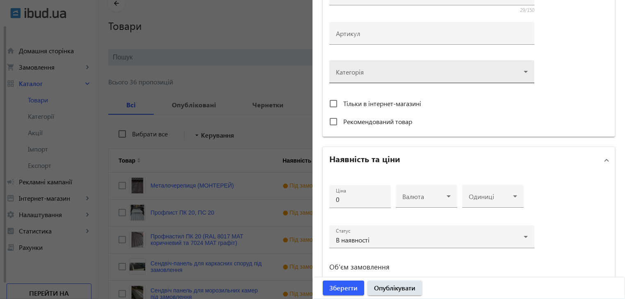
click at [404, 67] on div at bounding box center [432, 69] width 192 height 30
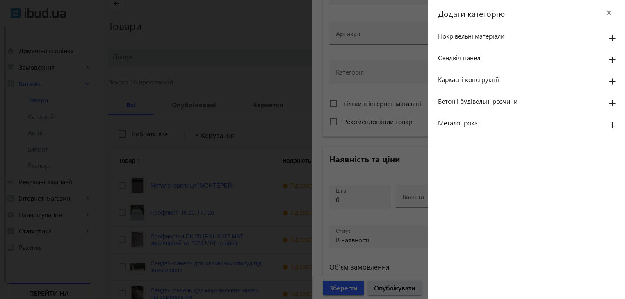
click at [486, 38] on span "Покрівельні матеріали" at bounding box center [518, 36] width 160 height 9
click at [612, 36] on mat-icon "add" at bounding box center [613, 38] width 20 height 15
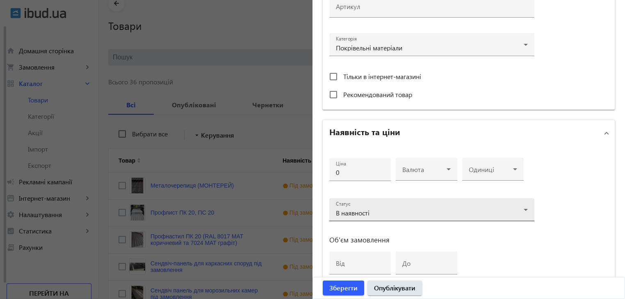
scroll to position [287, 0]
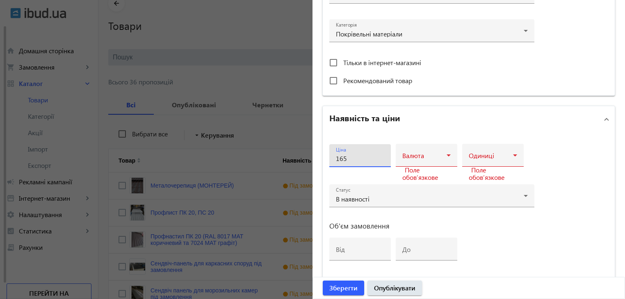
drag, startPoint x: 346, startPoint y: 159, endPoint x: 361, endPoint y: 159, distance: 14.8
click at [346, 159] on input "165" at bounding box center [360, 158] width 48 height 9
type input "165"
click at [432, 155] on span at bounding box center [424, 158] width 44 height 7
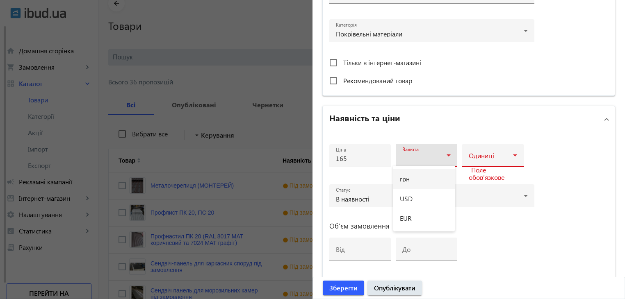
click at [421, 176] on mat-option "грн" at bounding box center [424, 179] width 62 height 20
click at [493, 148] on div "Одиниці" at bounding box center [493, 155] width 48 height 23
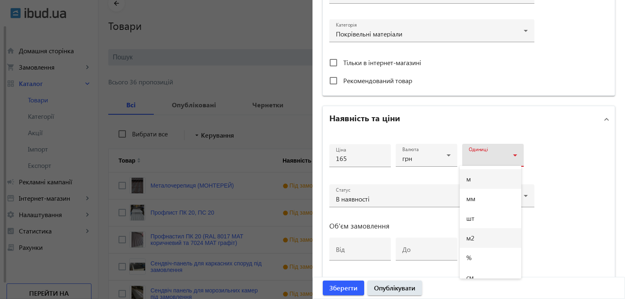
click at [485, 238] on mat-option "м2" at bounding box center [491, 238] width 62 height 20
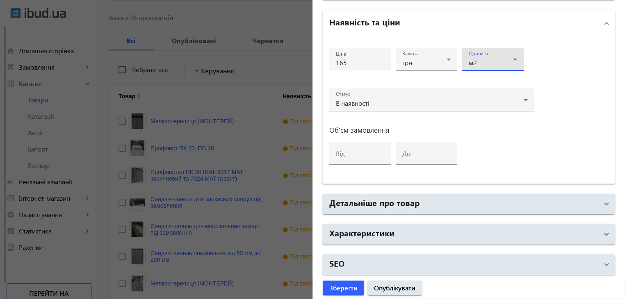
scroll to position [123, 0]
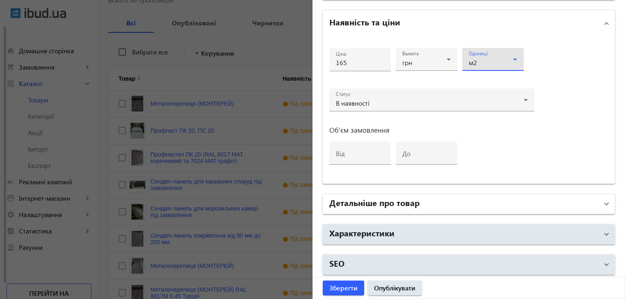
click at [417, 204] on mat-panel-title "Детальніше про товар" at bounding box center [463, 204] width 269 height 15
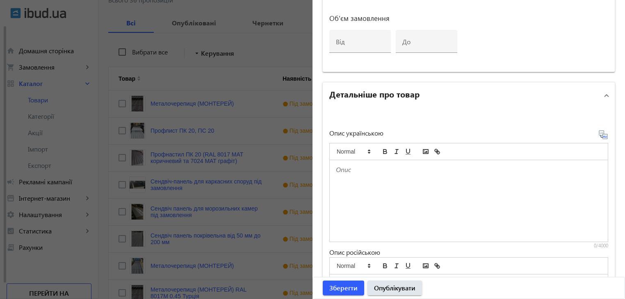
scroll to position [506, 0]
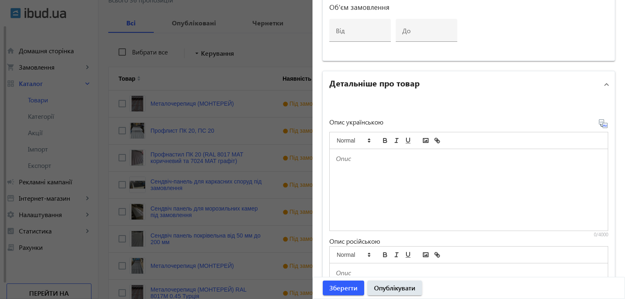
click at [340, 158] on p at bounding box center [469, 158] width 266 height 9
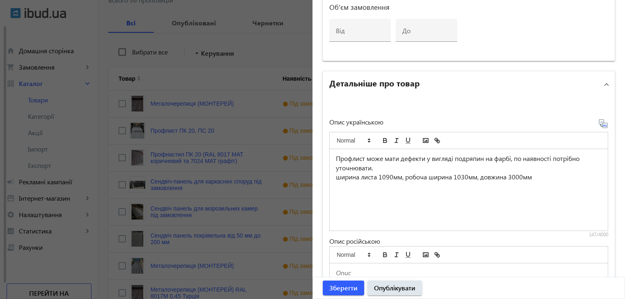
click at [599, 121] on icon at bounding box center [603, 123] width 9 height 9
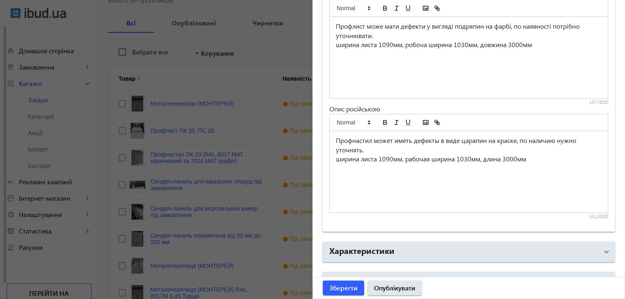
scroll to position [656, 0]
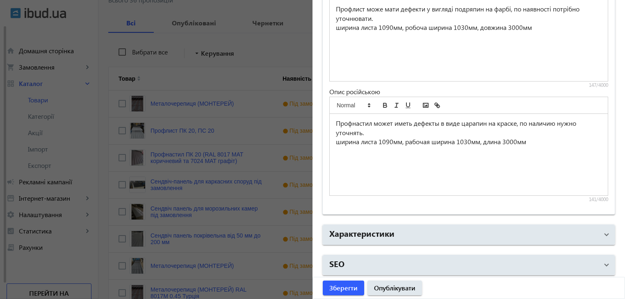
click at [340, 139] on p "ширина листа 1090мм, рабочая ширина 1030мм, длина 3000мм" at bounding box center [469, 141] width 266 height 9
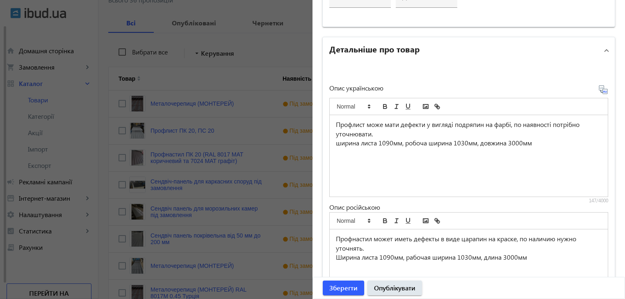
scroll to position [533, 0]
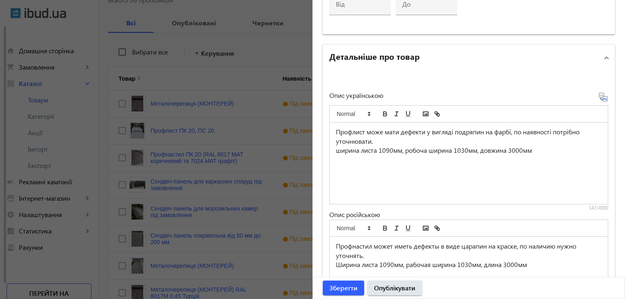
click at [338, 148] on p "ширина листа 1090мм, робоча ширина 1030мм, довжина 3000мм" at bounding box center [469, 150] width 266 height 9
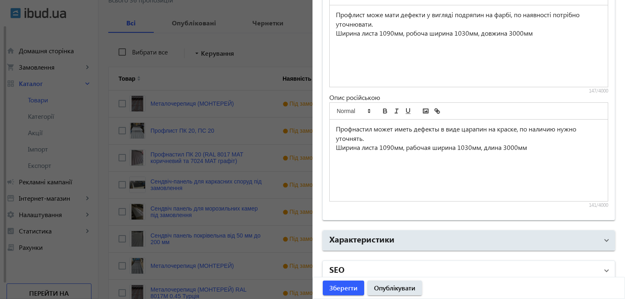
scroll to position [656, 0]
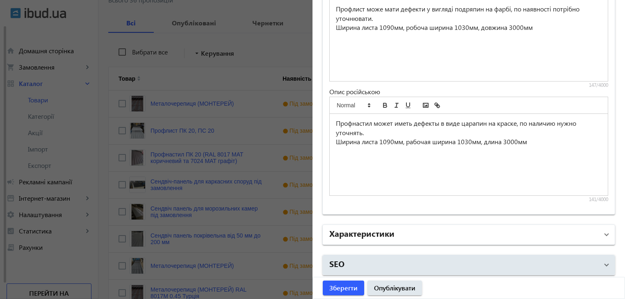
click at [384, 236] on h2 "Характеристики" at bounding box center [361, 233] width 65 height 11
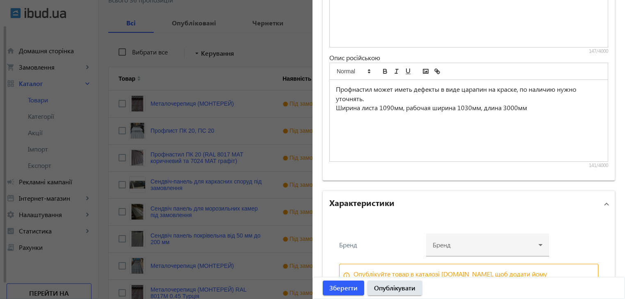
scroll to position [737, 0]
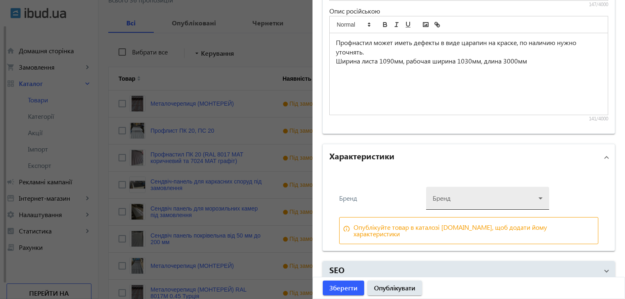
click at [466, 198] on div at bounding box center [488, 195] width 110 height 30
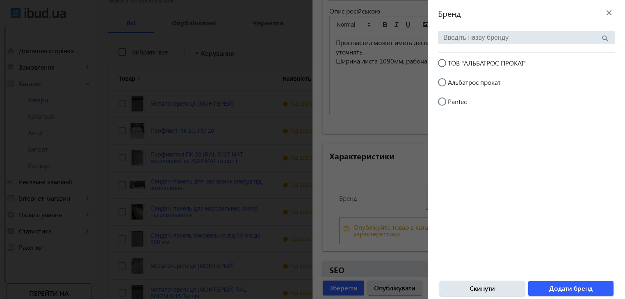
click at [441, 63] on input "ТОВ "АЛЬБАТРОС ПРОКАТ"" at bounding box center [446, 67] width 16 height 16
radio input "true"
click at [573, 288] on span "Додати бренд" at bounding box center [570, 288] width 43 height 9
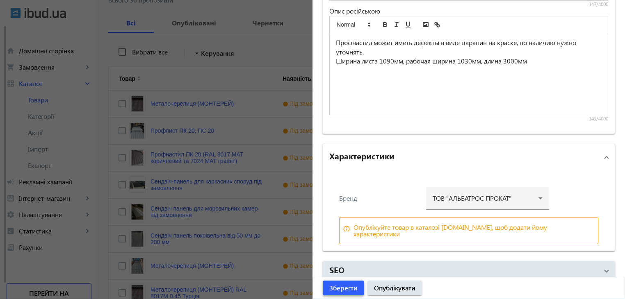
click at [338, 288] on span "Зберегти" at bounding box center [343, 288] width 28 height 9
click at [218, 135] on div at bounding box center [312, 149] width 625 height 299
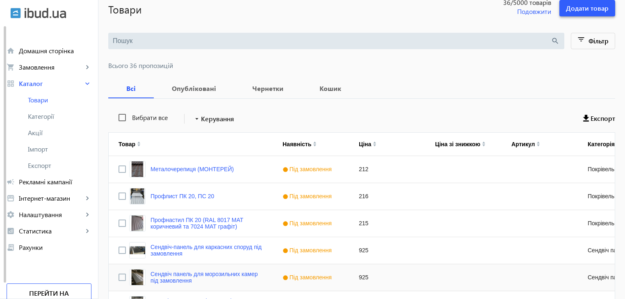
scroll to position [0, 0]
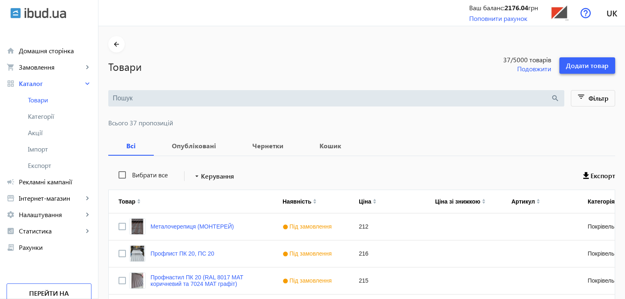
click at [586, 68] on span "Додати товар" at bounding box center [587, 65] width 43 height 9
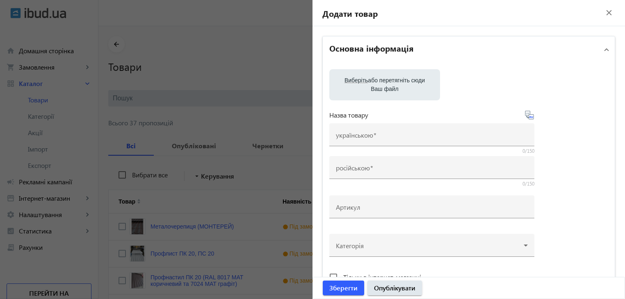
click at [363, 80] on span "Виберіть" at bounding box center [356, 80] width 23 height 7
click at [363, 81] on input "Виберіть або перетягніть сюди Ваш файл" at bounding box center [385, 86] width 98 height 10
type input "C:\fakepath\Без названия.jpg"
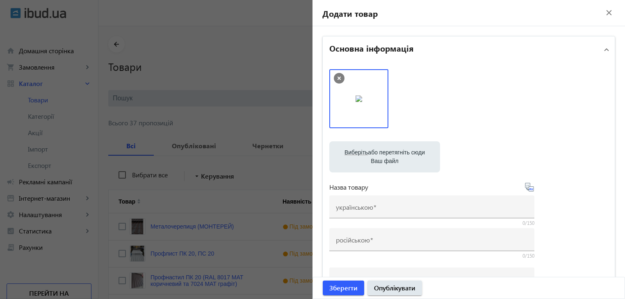
click at [404, 150] on label "Виберіть або перетягніть сюди Ваш файл" at bounding box center [385, 157] width 98 height 23
click at [404, 153] on input "Виберіть або перетягніть сюди Ваш файл" at bounding box center [385, 158] width 98 height 10
type input "C:\fakepath\images (1).jpg"
click at [380, 157] on label "Виберіть або перетягніть сюди Ваш файл" at bounding box center [385, 157] width 98 height 23
click at [380, 157] on input "Виберіть або перетягніть сюди Ваш файл" at bounding box center [385, 158] width 98 height 10
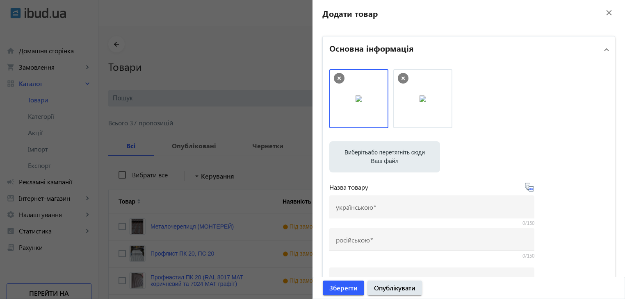
type input "C:\fakepath\images (2).jpg"
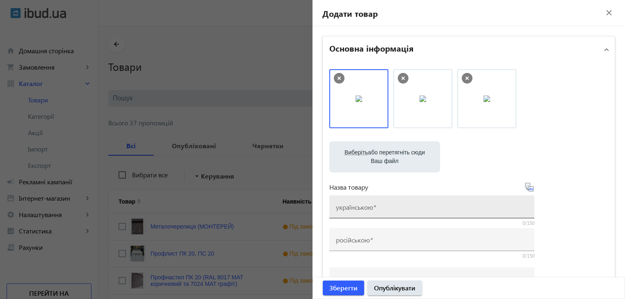
click at [377, 203] on div "українською" at bounding box center [432, 207] width 192 height 23
click at [360, 208] on input "українською" at bounding box center [432, 210] width 192 height 9
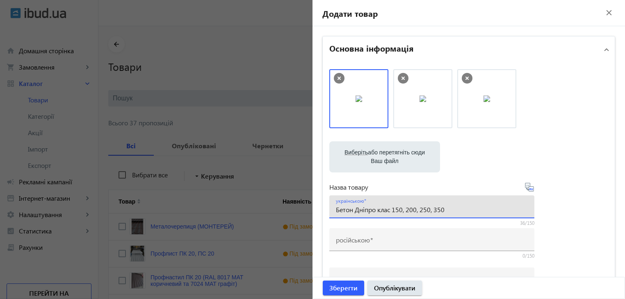
type input "Бетон Дніпро клас 150, 200, 250, 350"
click at [528, 189] on icon at bounding box center [530, 188] width 10 height 10
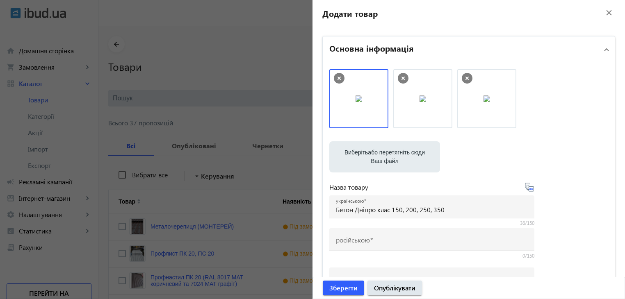
type input "Бетон Днепр класс 150, 200, 250, 350"
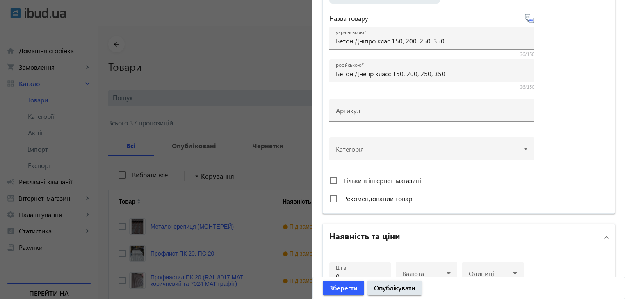
scroll to position [164, 0]
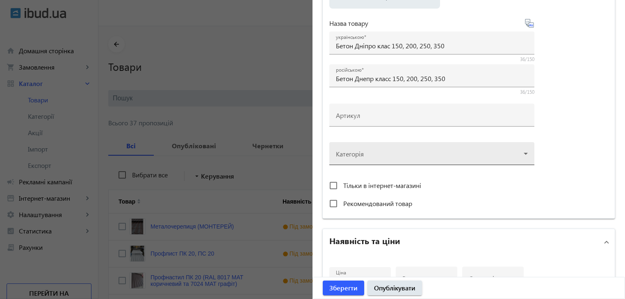
click at [386, 153] on div at bounding box center [432, 151] width 192 height 30
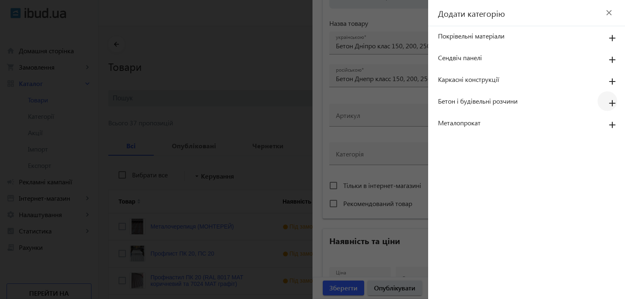
click at [611, 101] on mat-icon "add" at bounding box center [613, 103] width 20 height 15
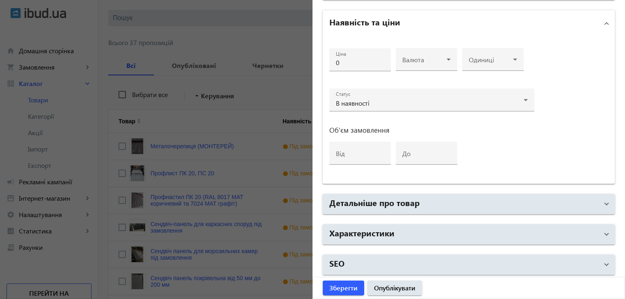
scroll to position [82, 0]
click at [343, 289] on span "Зберегти" at bounding box center [343, 288] width 28 height 9
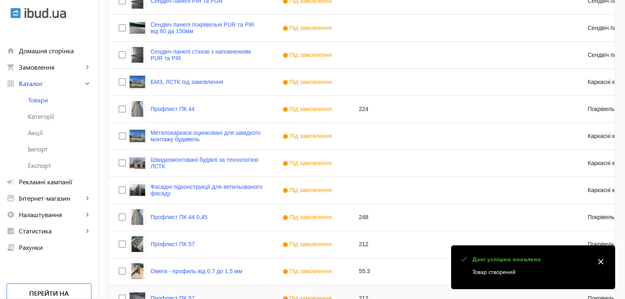
scroll to position [804, 0]
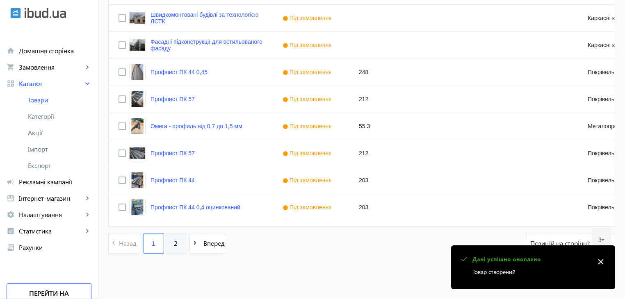
click at [174, 242] on span "2" at bounding box center [176, 243] width 4 height 9
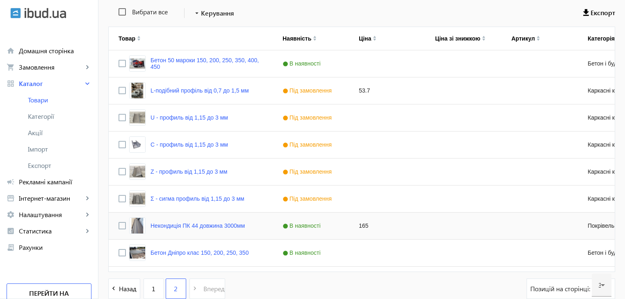
scroll to position [164, 0]
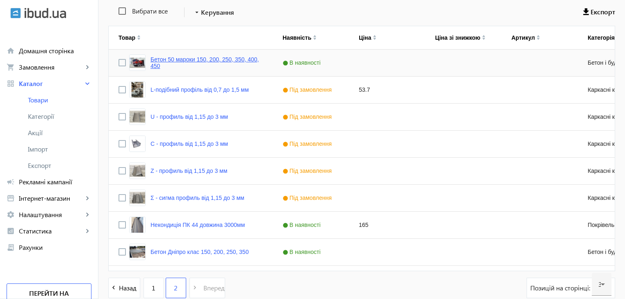
click at [166, 58] on link "Бетон 50 мароки 150, 200, 250, 350, 400, 450" at bounding box center [207, 62] width 112 height 13
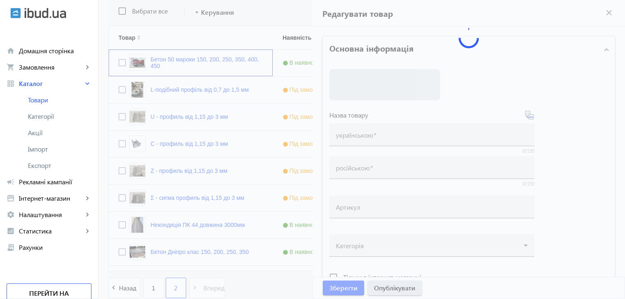
type input "Бетон 50 мароки 150, 200, 250, 350, 400, 450"
type input "Бетон 50 марок 150, 200, 250, 350, 400, 450"
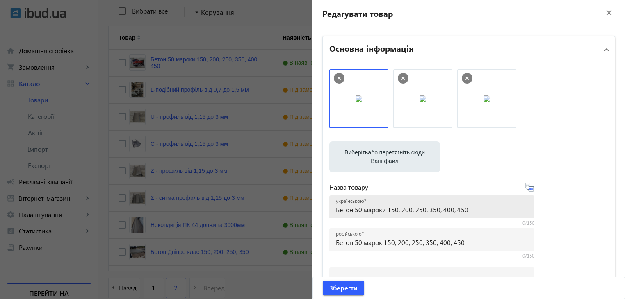
click at [363, 212] on input "Бетон 50 мароки 150, 200, 250, 350, 400, 450" at bounding box center [432, 210] width 192 height 9
type input "Бетон мароки 150, 200, 250, 350, 400, 450"
click at [528, 187] on icon at bounding box center [530, 188] width 10 height 10
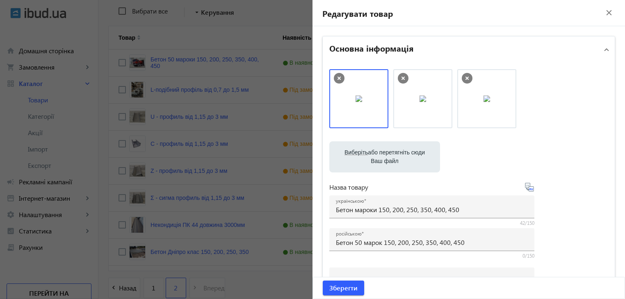
type input "Бетон марок 150, 200, 250, 350, 400, 450"
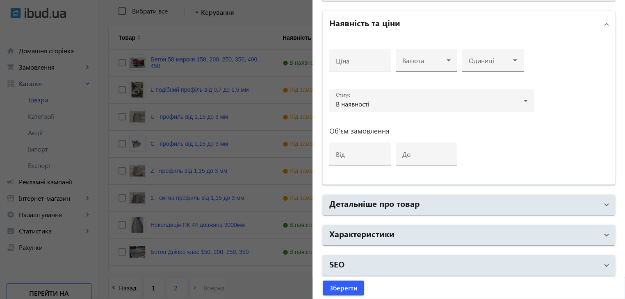
scroll to position [383, 0]
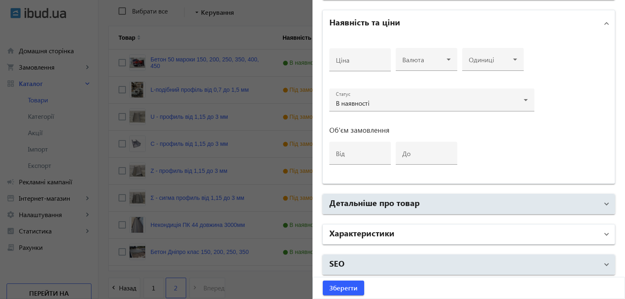
click at [388, 238] on mat-panel-title "Характеристики" at bounding box center [463, 234] width 269 height 15
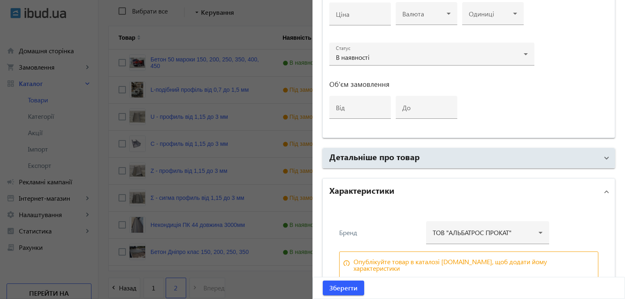
scroll to position [464, 0]
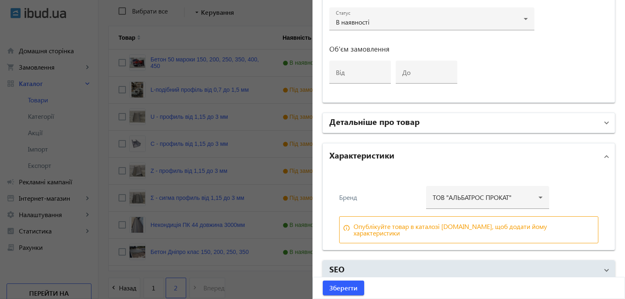
click at [376, 121] on h2 "Детальніше про товар" at bounding box center [374, 121] width 90 height 11
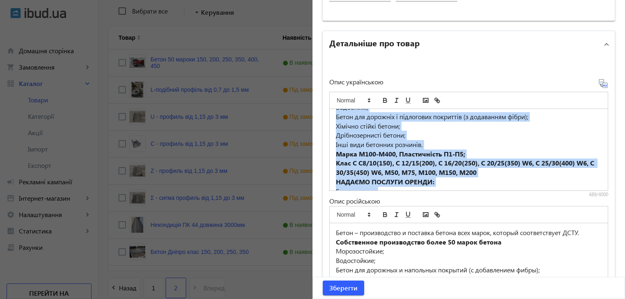
scroll to position [58, 0]
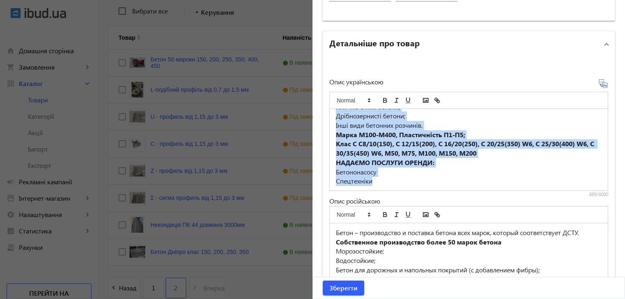
drag, startPoint x: 333, startPoint y: 117, endPoint x: 467, endPoint y: 196, distance: 155.6
click at [467, 196] on div "Опис українською Бетон- виробництво та поставка бетону всіх марок, який відпові…" at bounding box center [468, 196] width 279 height 234
copy div "Бетон- виробництво та поставка бетону всіх марок, який відповідає ДСТУ. Власне …"
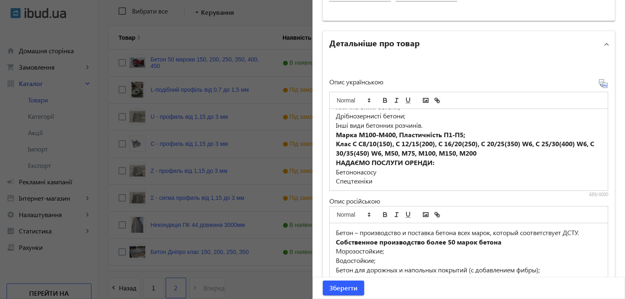
click at [233, 225] on div at bounding box center [312, 149] width 625 height 299
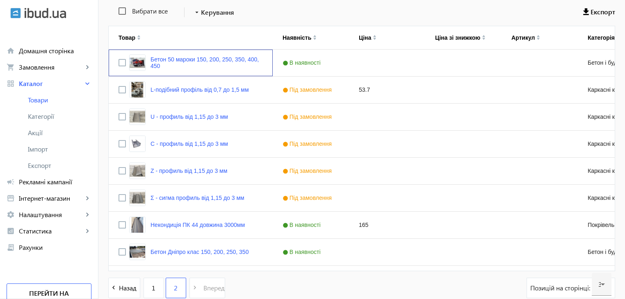
scroll to position [0, 0]
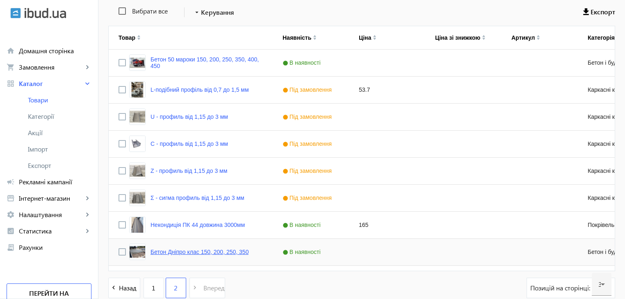
click at [185, 253] on link "Бетон Дніпро клас 150, 200, 250, 350" at bounding box center [200, 252] width 98 height 7
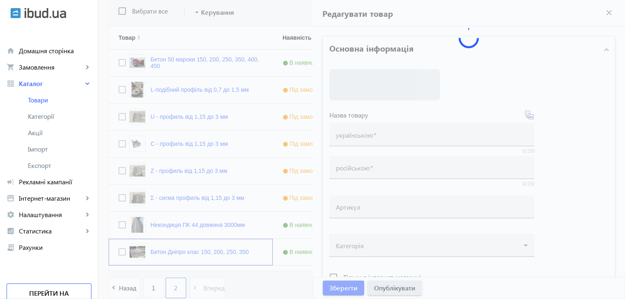
type input "Бетон Дніпро клас 150, 200, 250, 350"
type input "Бетон Днепр класс 150, 200, 250, 350"
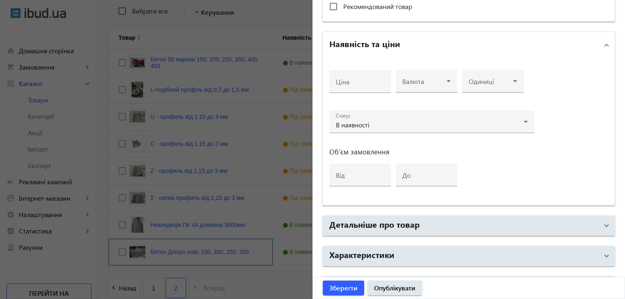
scroll to position [383, 0]
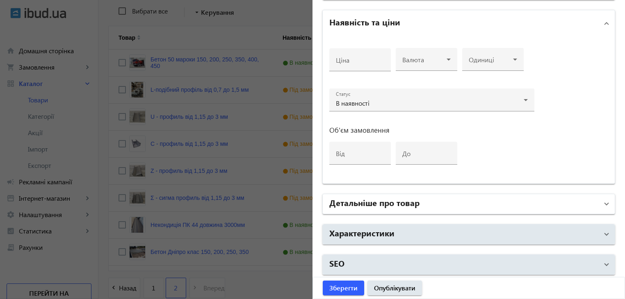
click at [358, 199] on h2 "Детальніше про товар" at bounding box center [374, 202] width 90 height 11
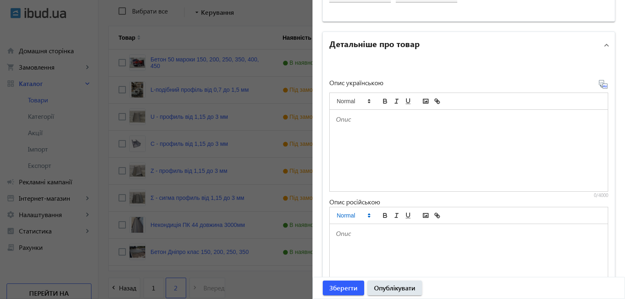
scroll to position [547, 0]
click at [348, 132] on div at bounding box center [469, 149] width 278 height 82
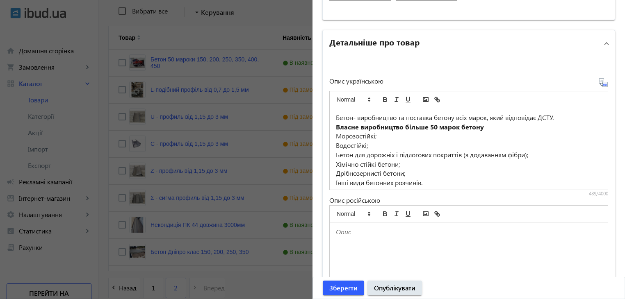
scroll to position [53, 0]
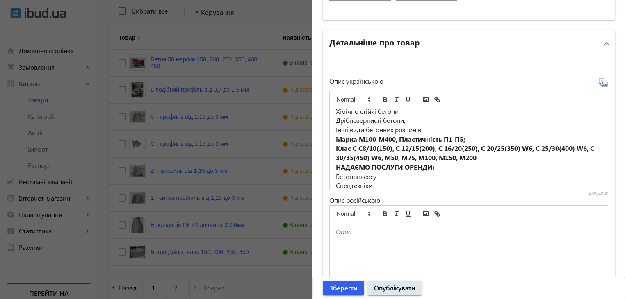
click at [601, 82] on icon at bounding box center [603, 83] width 10 height 10
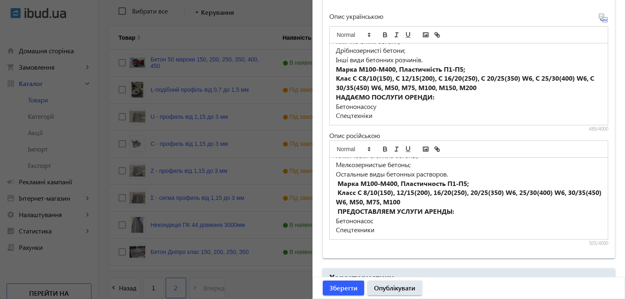
scroll to position [656, 0]
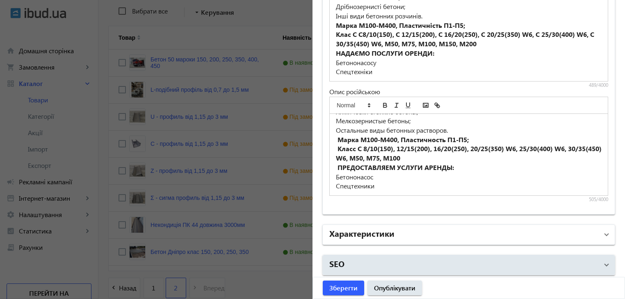
click at [351, 233] on h2 "Характеристики" at bounding box center [361, 233] width 65 height 11
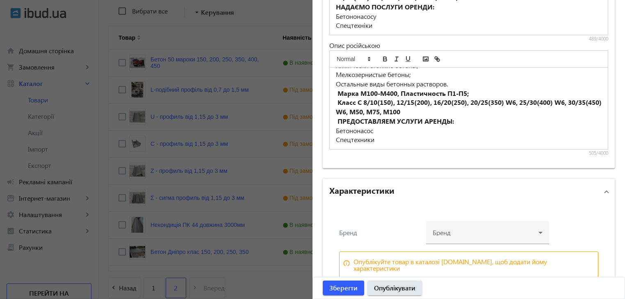
scroll to position [737, 0]
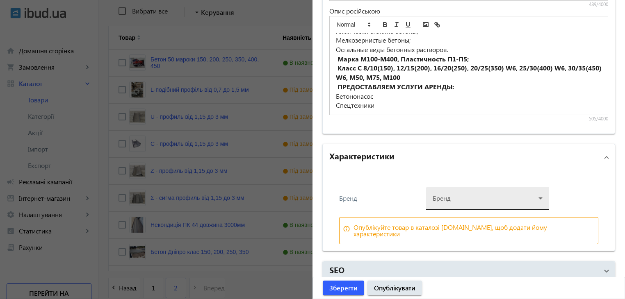
click at [451, 197] on div at bounding box center [488, 195] width 110 height 30
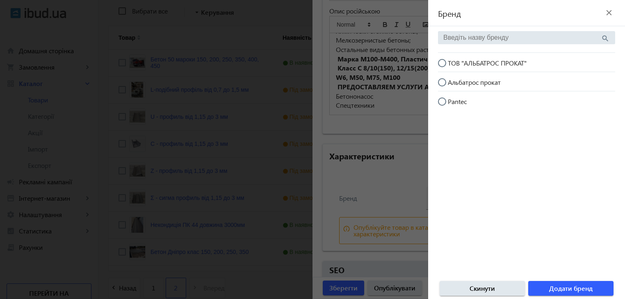
click at [442, 62] on input "ТОВ "АЛЬБАТРОС ПРОКАТ"" at bounding box center [446, 67] width 16 height 16
radio input "true"
click at [556, 290] on span "Додати бренд" at bounding box center [570, 288] width 43 height 9
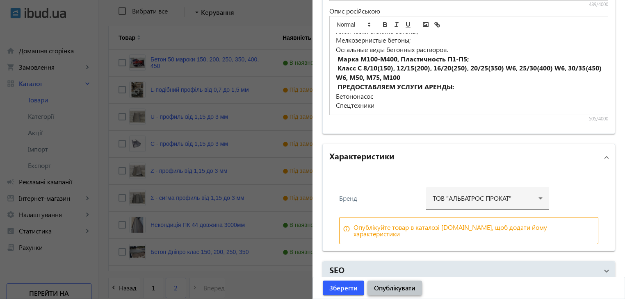
click at [386, 290] on span "Опублікувати" at bounding box center [394, 288] width 41 height 9
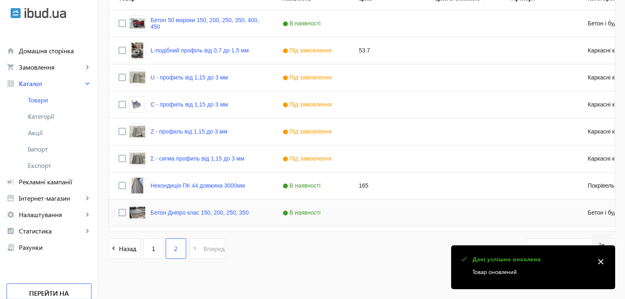
scroll to position [209, 0]
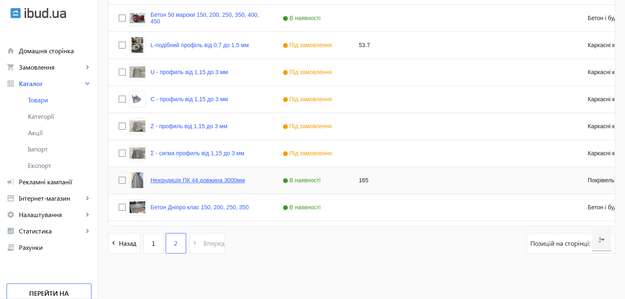
click at [171, 181] on link "Некондиція ПК 44 довжина 3000мм" at bounding box center [198, 180] width 94 height 7
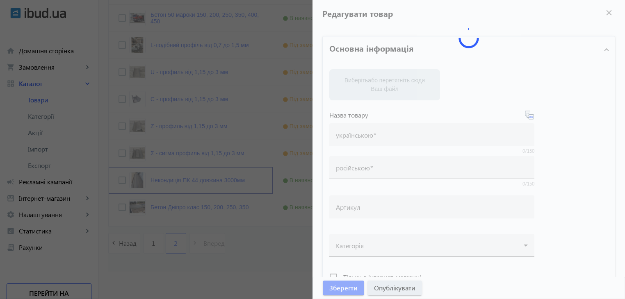
type input "Некондиція ПК 44 довжина 3000мм"
type input "Некондиция ПК 44 длина 3000мм"
type input "165"
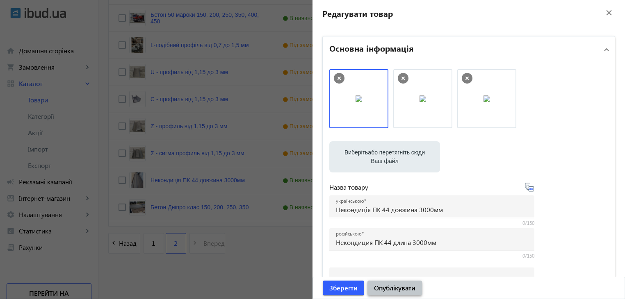
drag, startPoint x: 387, startPoint y: 293, endPoint x: 374, endPoint y: 291, distance: 13.6
click at [387, 293] on span "submit" at bounding box center [395, 289] width 55 height 20
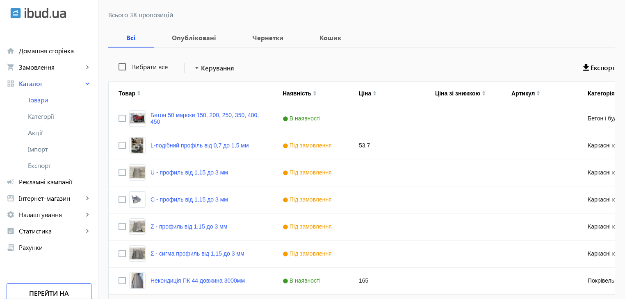
scroll to position [0, 0]
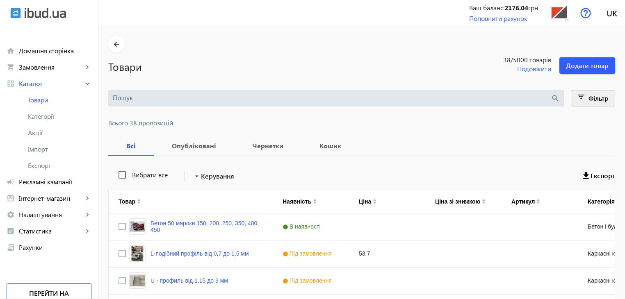
click at [589, 99] on span "Фільтр" at bounding box center [599, 98] width 20 height 9
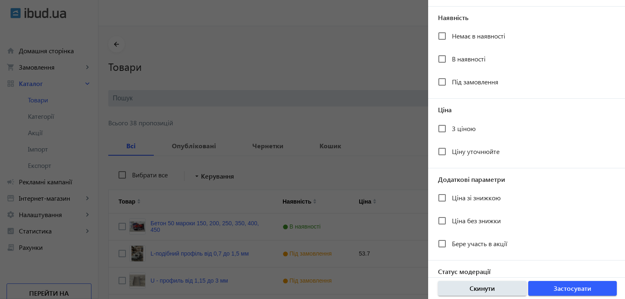
scroll to position [151, 0]
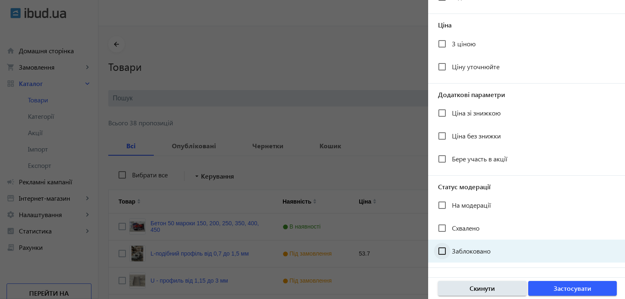
click at [450, 249] on div at bounding box center [442, 252] width 20 height 20
checkbox input "true"
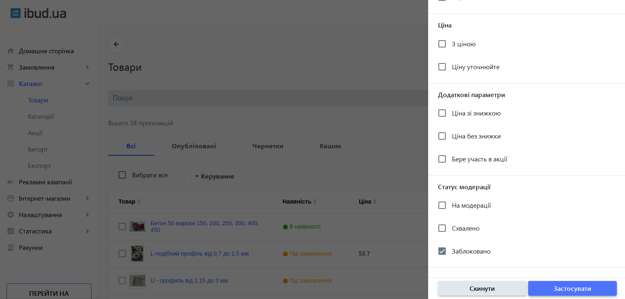
click at [569, 291] on span "Застосувати" at bounding box center [573, 288] width 38 height 9
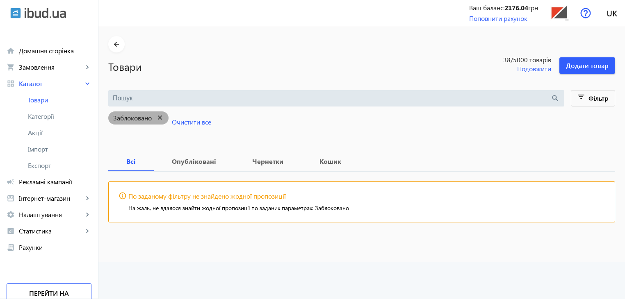
click at [158, 117] on mat-icon "close" at bounding box center [160, 118] width 17 height 10
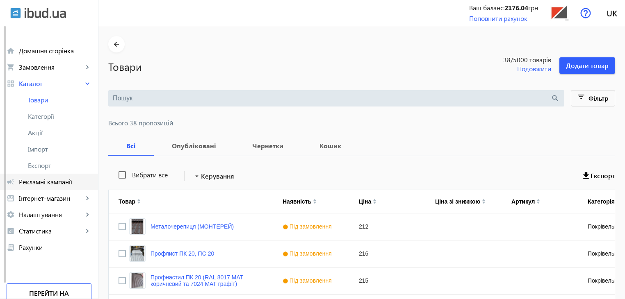
click at [55, 183] on span "Рекламні кампанії" at bounding box center [55, 182] width 73 height 8
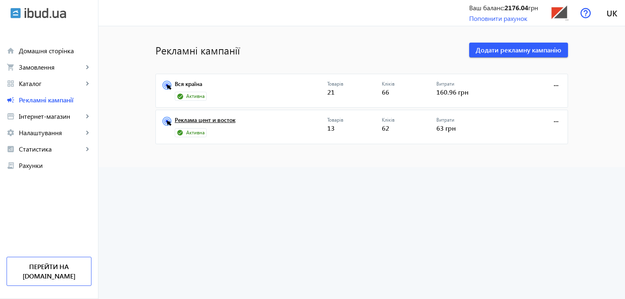
click at [206, 121] on link "Реклама цент и восток" at bounding box center [251, 122] width 153 height 11
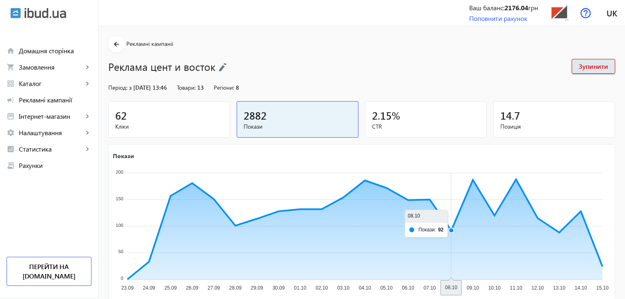
scroll to position [121, 0]
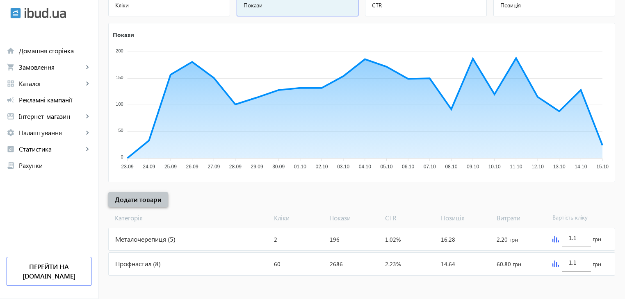
click at [138, 200] on span "Додати товари" at bounding box center [138, 199] width 47 height 9
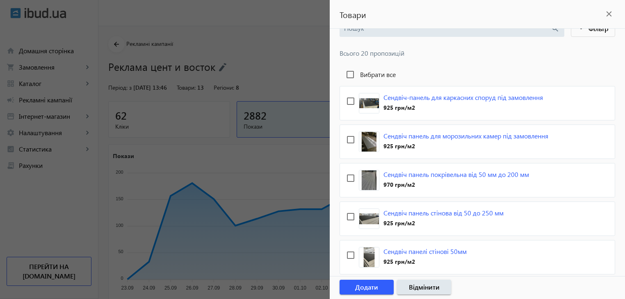
scroll to position [0, 0]
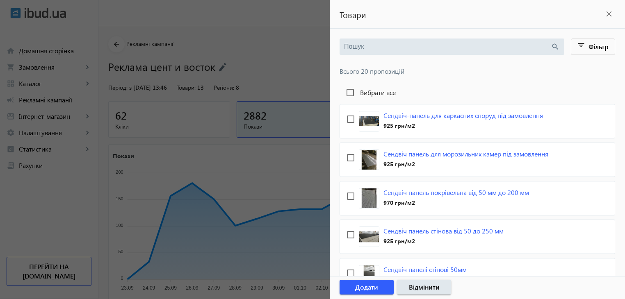
click at [254, 185] on div at bounding box center [312, 149] width 625 height 299
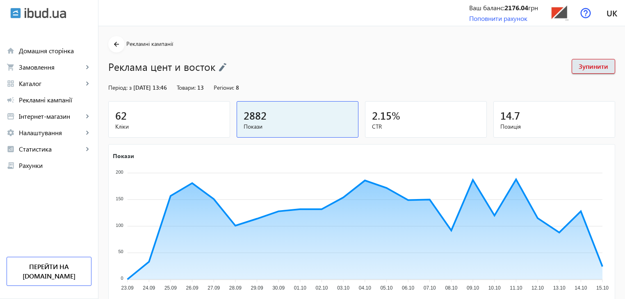
scroll to position [121, 0]
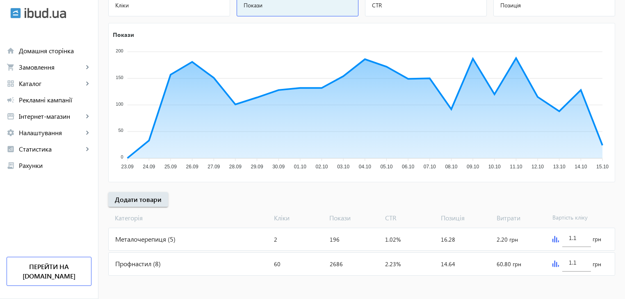
click at [141, 263] on div "Профнастил (8)" at bounding box center [190, 264] width 162 height 22
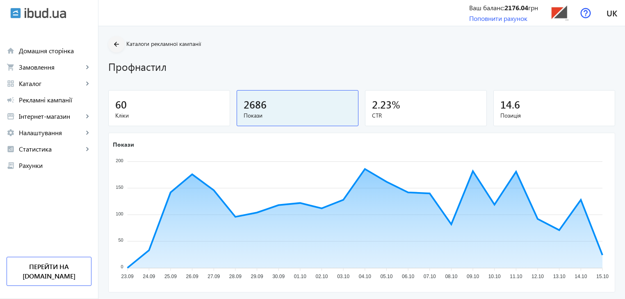
click at [113, 40] on mat-icon "arrow_back" at bounding box center [117, 44] width 10 height 10
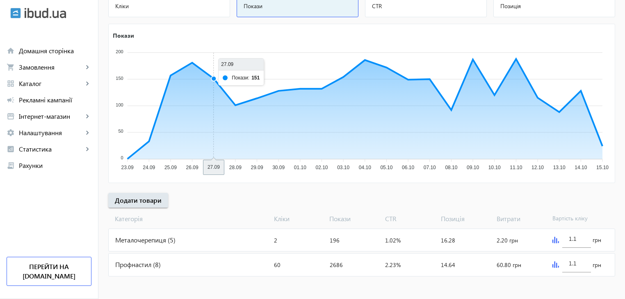
scroll to position [121, 0]
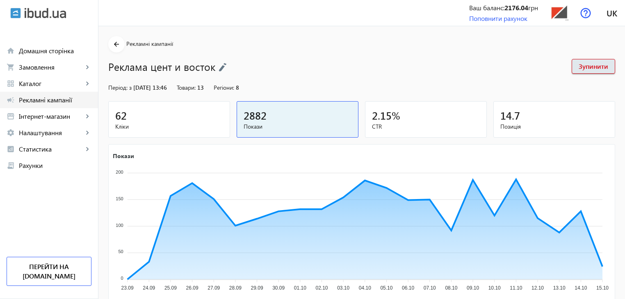
click at [48, 100] on span "Рекламні кампанії" at bounding box center [55, 100] width 73 height 8
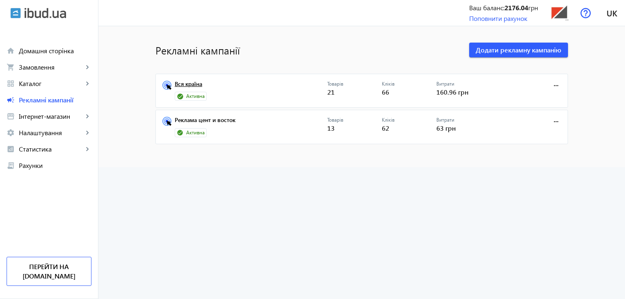
click at [186, 84] on link "Вся країна" at bounding box center [251, 86] width 153 height 11
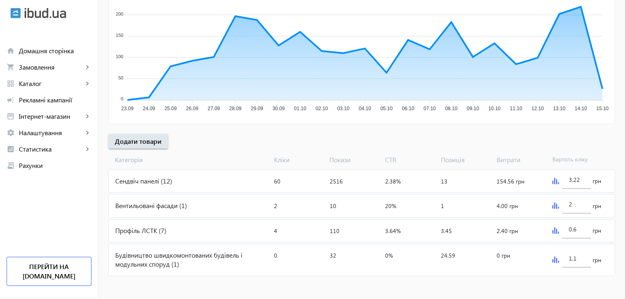
scroll to position [180, 0]
click at [160, 257] on div "Будівництво швидкомонтованих будівель і модульних споруд (1)" at bounding box center [190, 260] width 162 height 32
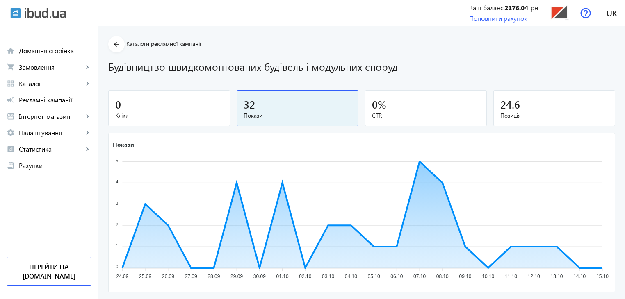
scroll to position [180, 0]
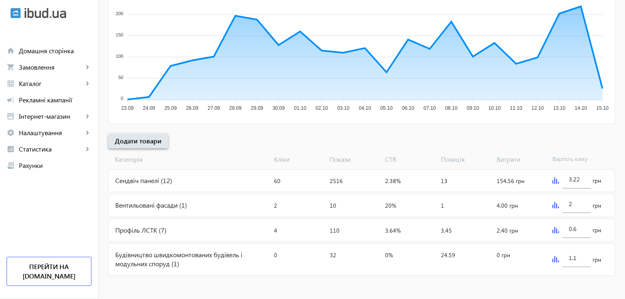
drag, startPoint x: 139, startPoint y: 143, endPoint x: 148, endPoint y: 153, distance: 13.6
click at [139, 143] on span "Додати товари" at bounding box center [138, 141] width 47 height 9
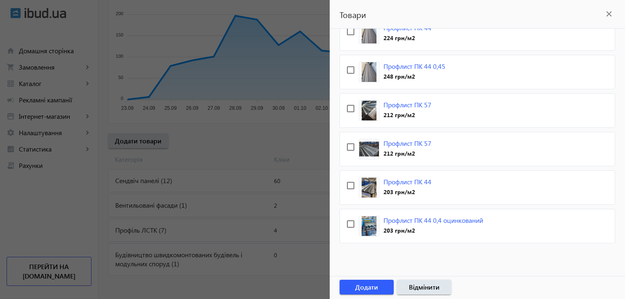
scroll to position [372, 0]
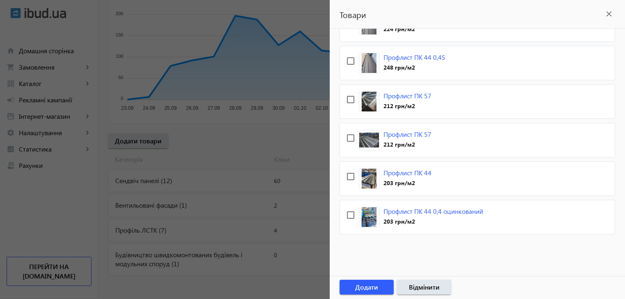
click at [210, 215] on div at bounding box center [312, 149] width 625 height 299
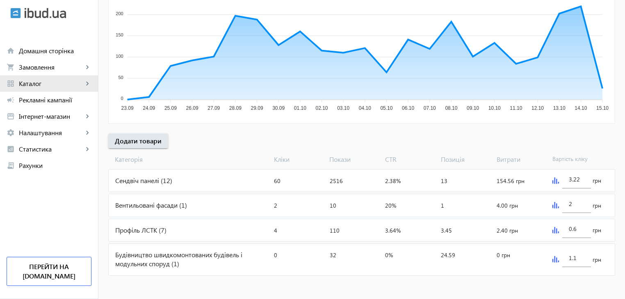
click at [37, 84] on span "Каталог" at bounding box center [51, 84] width 64 height 8
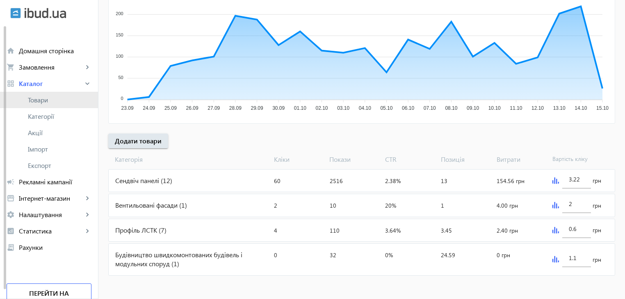
click at [40, 97] on span "Товари" at bounding box center [60, 100] width 64 height 8
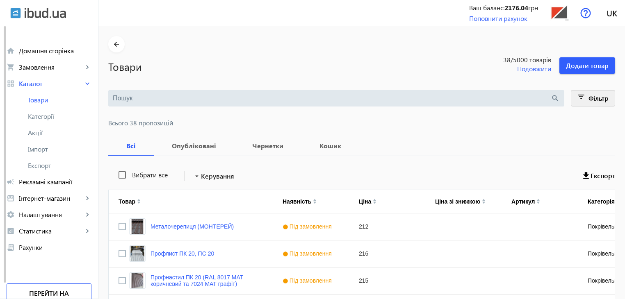
click at [585, 94] on mat-icon "filter_list" at bounding box center [581, 98] width 11 height 11
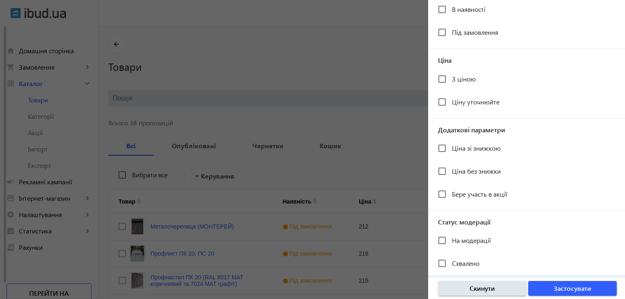
scroll to position [151, 0]
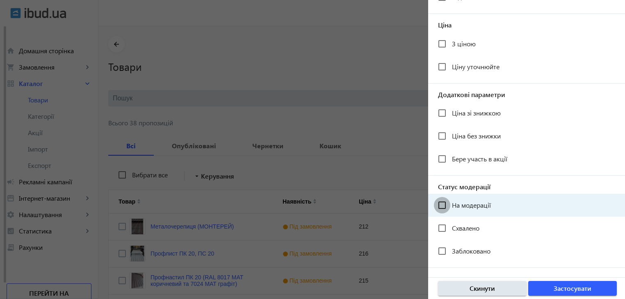
click at [441, 203] on input "На модерації" at bounding box center [442, 205] width 16 height 16
checkbox input "true"
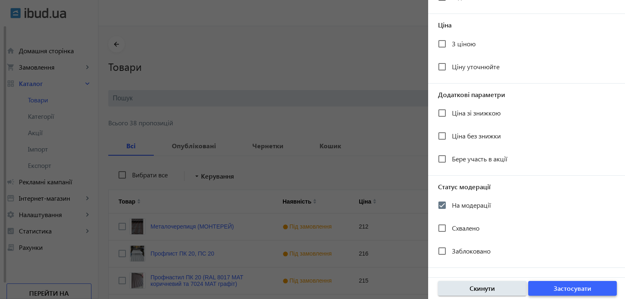
click at [564, 286] on span "Застосувати" at bounding box center [573, 288] width 38 height 9
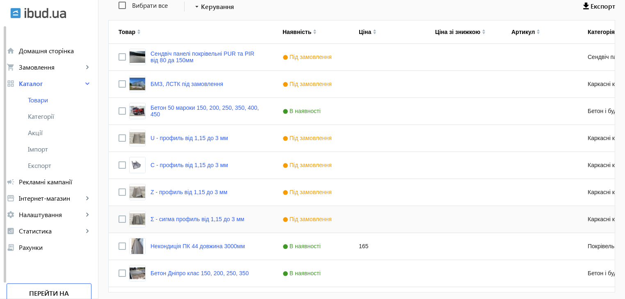
scroll to position [205, 0]
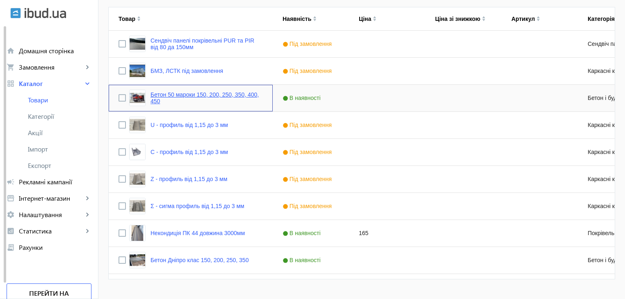
click at [168, 102] on link "Бетон 50 мароки 150, 200, 250, 350, 400, 450" at bounding box center [207, 97] width 112 height 13
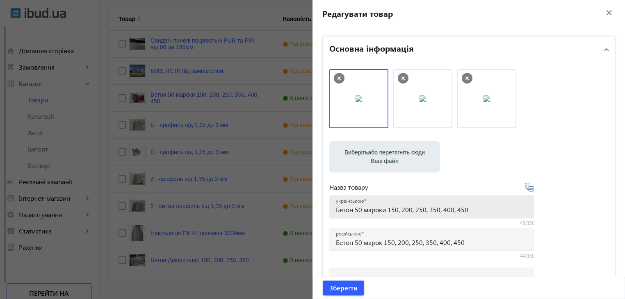
click at [361, 210] on input "Бетон 50 мароки 150, 200, 250, 350, 400, 450" at bounding box center [432, 210] width 192 height 9
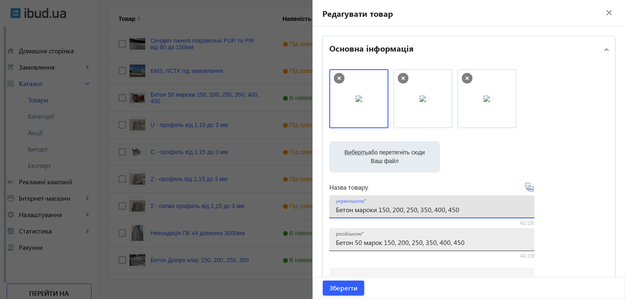
type input "Бетон мароки 150, 200, 250, 350, 400, 450"
click at [361, 242] on input "Бетон 50 марок 150, 200, 250, 350, 400, 450" at bounding box center [432, 242] width 192 height 9
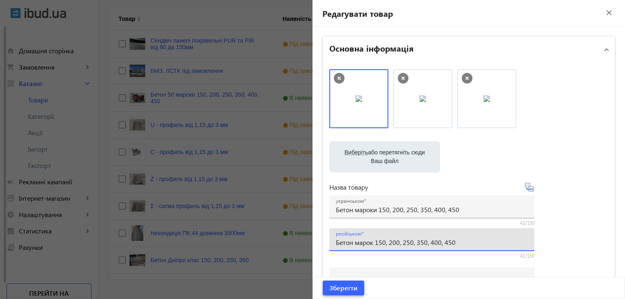
type input "Бетон марок 150, 200, 250, 350, 400, 450"
click at [343, 288] on span "Зберегти" at bounding box center [343, 288] width 28 height 9
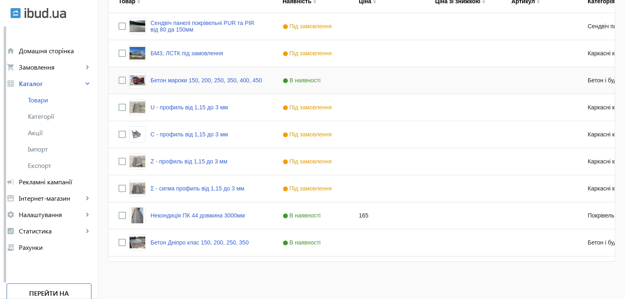
scroll to position [18, 0]
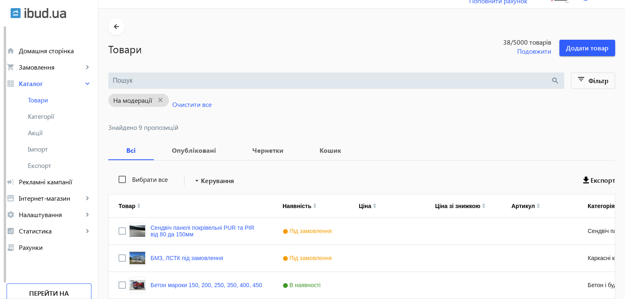
click at [41, 184] on span "Рекламні кампанії" at bounding box center [55, 182] width 73 height 8
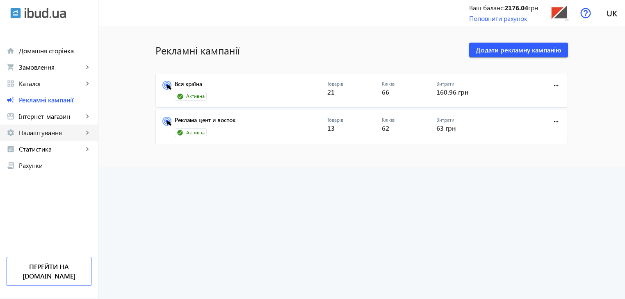
click at [64, 135] on span "Налаштування" at bounding box center [51, 133] width 64 height 8
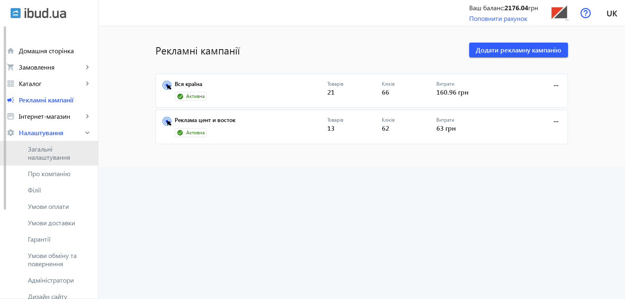
click at [69, 153] on span "Загальні налаштування" at bounding box center [60, 153] width 64 height 16
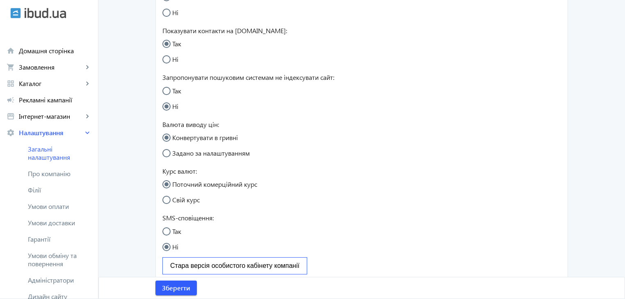
scroll to position [231, 0]
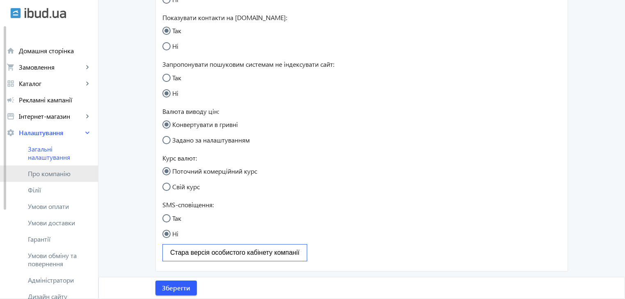
click at [61, 174] on span "Про компанію" at bounding box center [60, 174] width 64 height 8
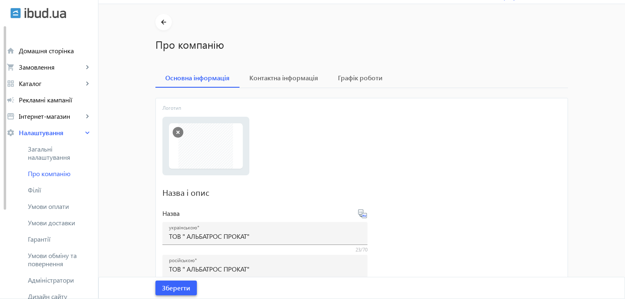
scroll to position [13, 0]
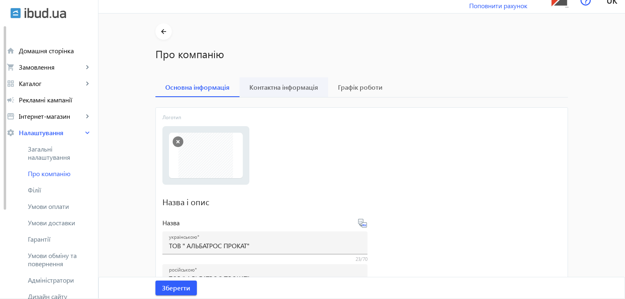
click at [282, 89] on span "Контактна інформація" at bounding box center [283, 87] width 69 height 7
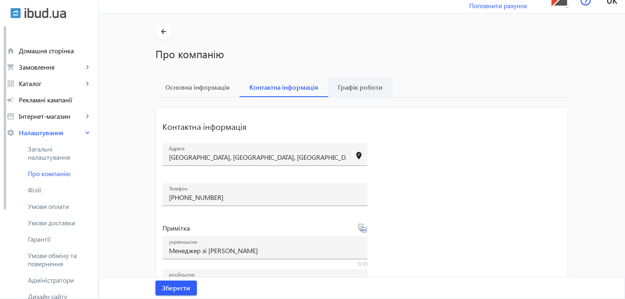
click at [361, 84] on span "Графік роботи" at bounding box center [360, 87] width 45 height 7
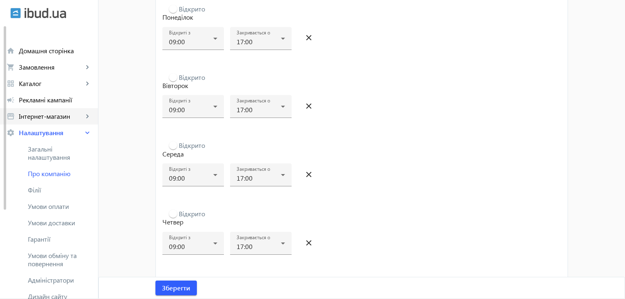
scroll to position [82, 0]
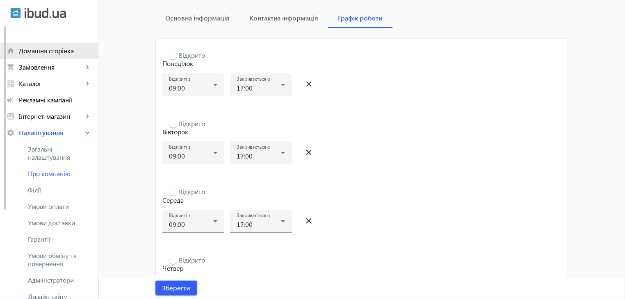
click at [50, 52] on span "Домашня сторінка" at bounding box center [55, 51] width 73 height 8
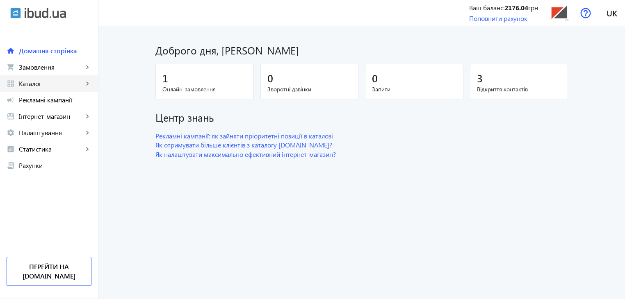
click at [47, 85] on span "Каталог" at bounding box center [51, 84] width 64 height 8
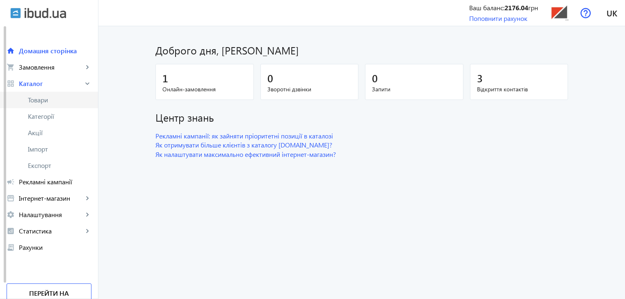
click at [45, 99] on span "Товари" at bounding box center [60, 100] width 64 height 8
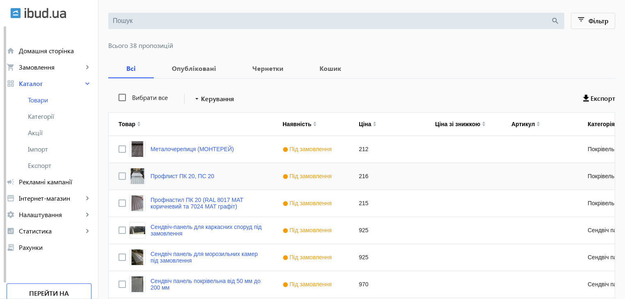
scroll to position [82, 0]
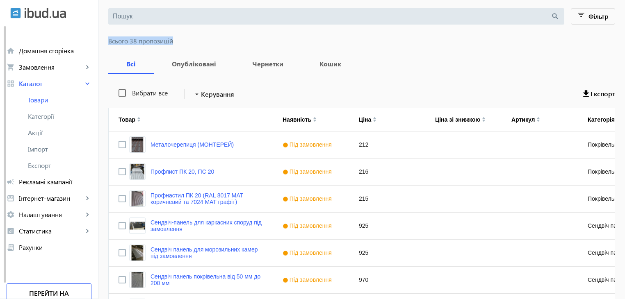
drag, startPoint x: 104, startPoint y: 41, endPoint x: 169, endPoint y: 41, distance: 65.2
click at [169, 41] on span "Всього 38 пропозицій" at bounding box center [361, 41] width 507 height 7
click at [189, 41] on span "Всього 38 пропозицій" at bounding box center [361, 41] width 507 height 7
click at [594, 15] on span "Фільтр" at bounding box center [599, 16] width 20 height 9
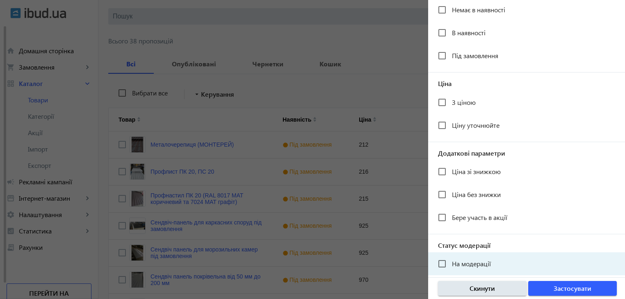
scroll to position [151, 0]
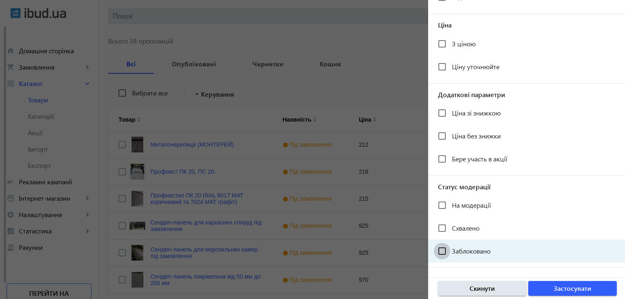
click at [445, 249] on input "Заблоковано" at bounding box center [442, 251] width 16 height 16
checkbox input "true"
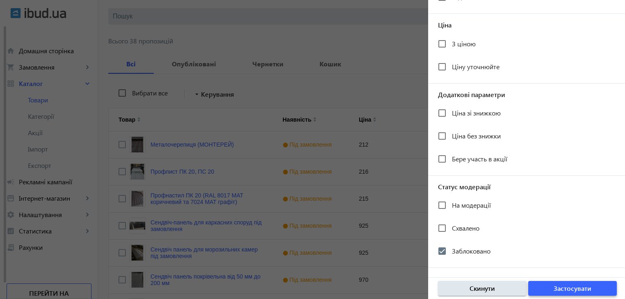
click at [567, 289] on span "Застосувати" at bounding box center [573, 288] width 38 height 9
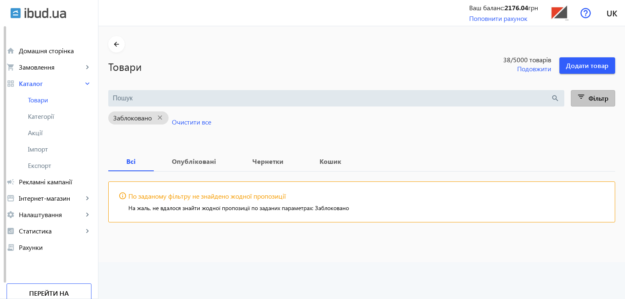
click at [589, 96] on span "Фільтр" at bounding box center [599, 98] width 20 height 9
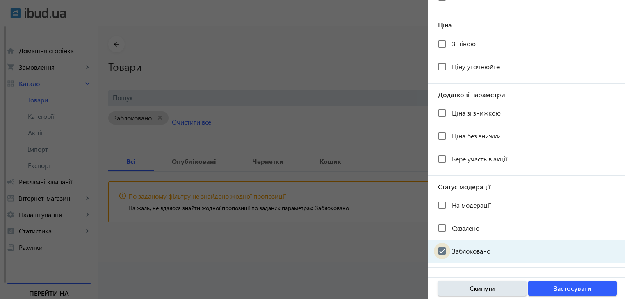
click at [448, 251] on input "Заблоковано" at bounding box center [442, 251] width 16 height 16
checkbox input "false"
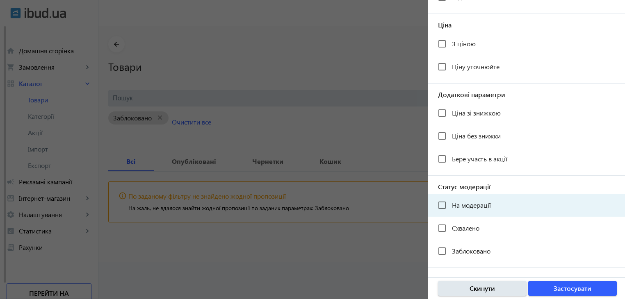
click at [455, 205] on span "На модерації" at bounding box center [471, 205] width 39 height 9
click at [450, 205] on input "На модерації" at bounding box center [442, 205] width 16 height 16
checkbox input "true"
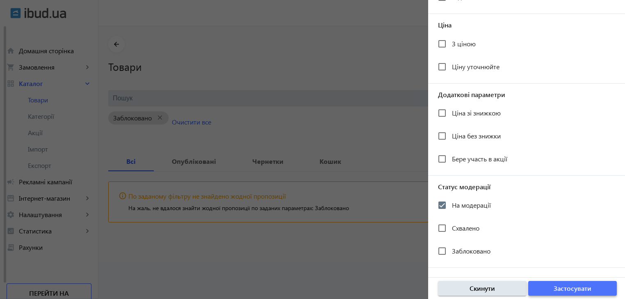
click at [555, 289] on span "Застосувати" at bounding box center [573, 288] width 38 height 9
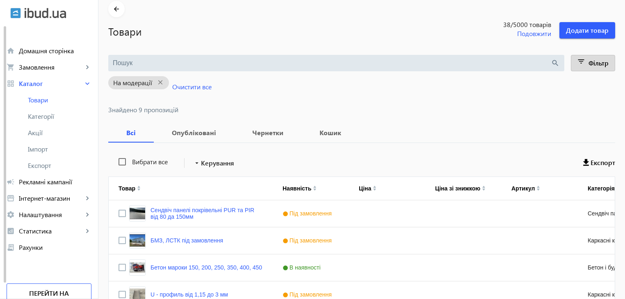
scroll to position [18, 0]
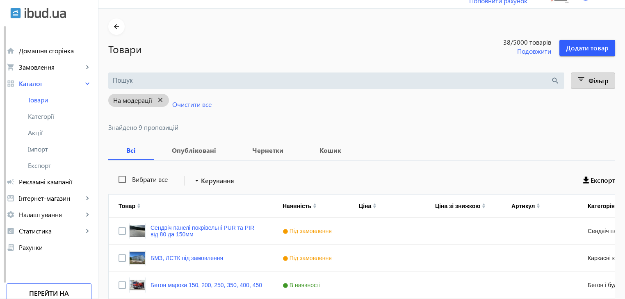
click at [154, 98] on mat-icon "close" at bounding box center [160, 100] width 17 height 10
